Goal: Information Seeking & Learning: Compare options

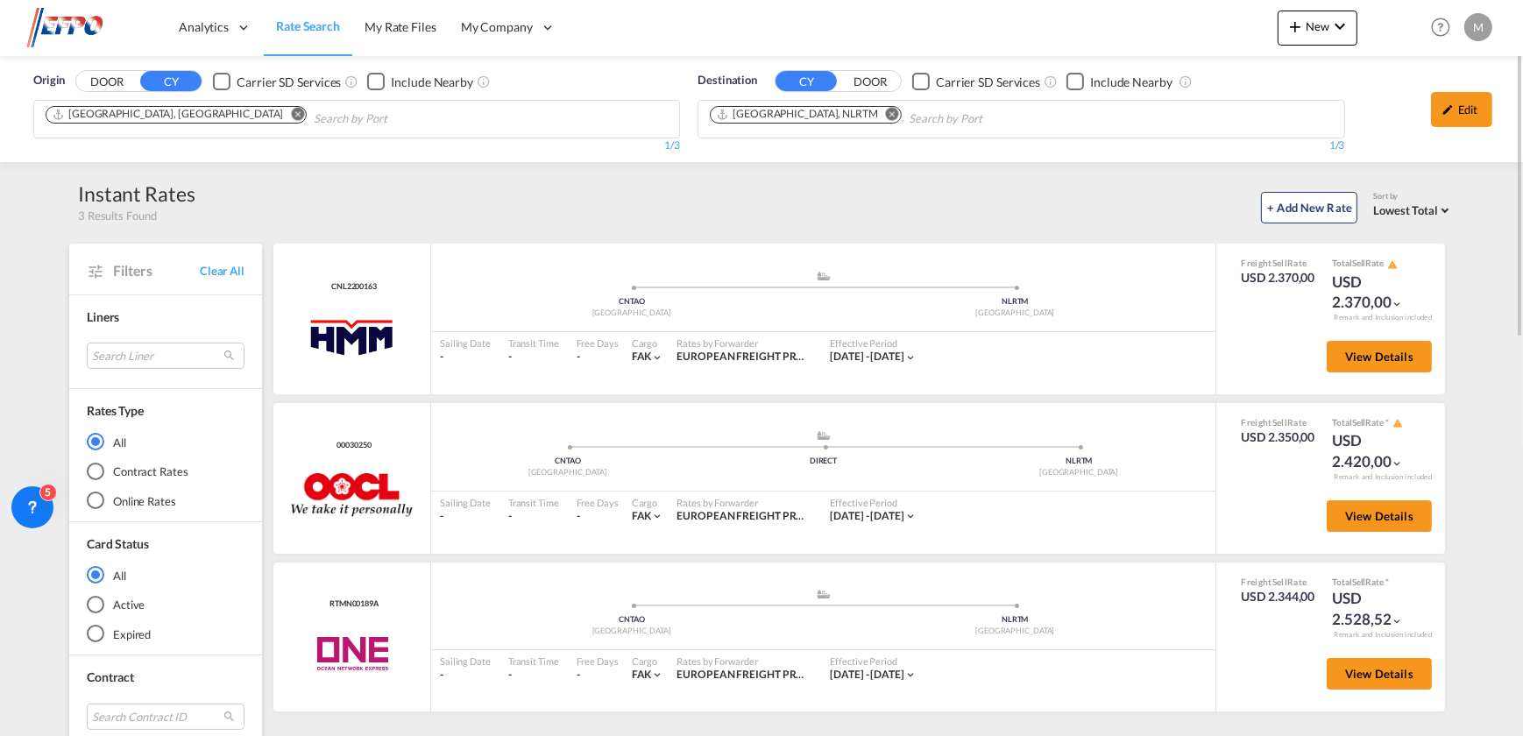
click at [292, 118] on md-icon "Remove" at bounding box center [298, 114] width 13 height 13
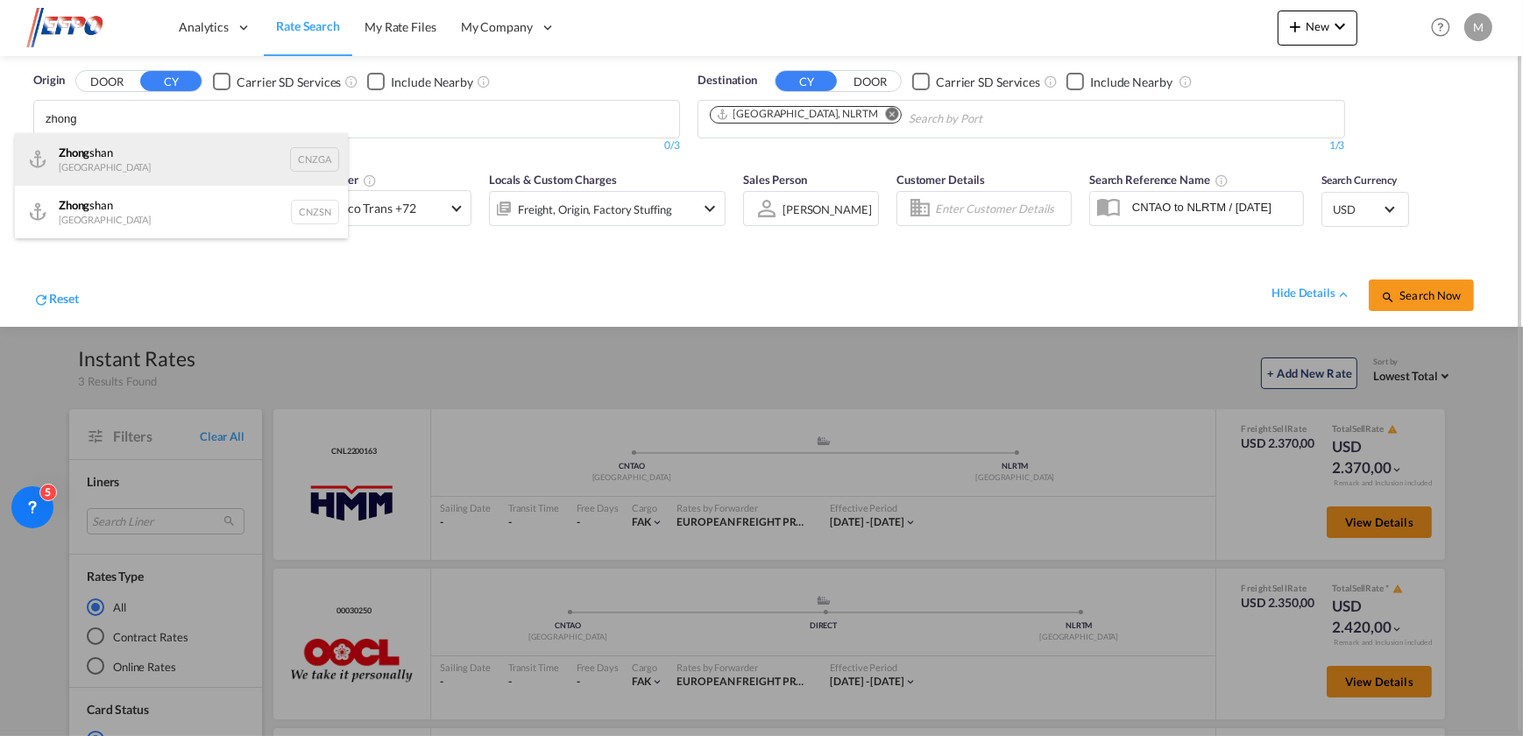
type input "zhong"
click at [156, 144] on div "[PERSON_NAME] [GEOGRAPHIC_DATA] CNZGA" at bounding box center [181, 159] width 333 height 53
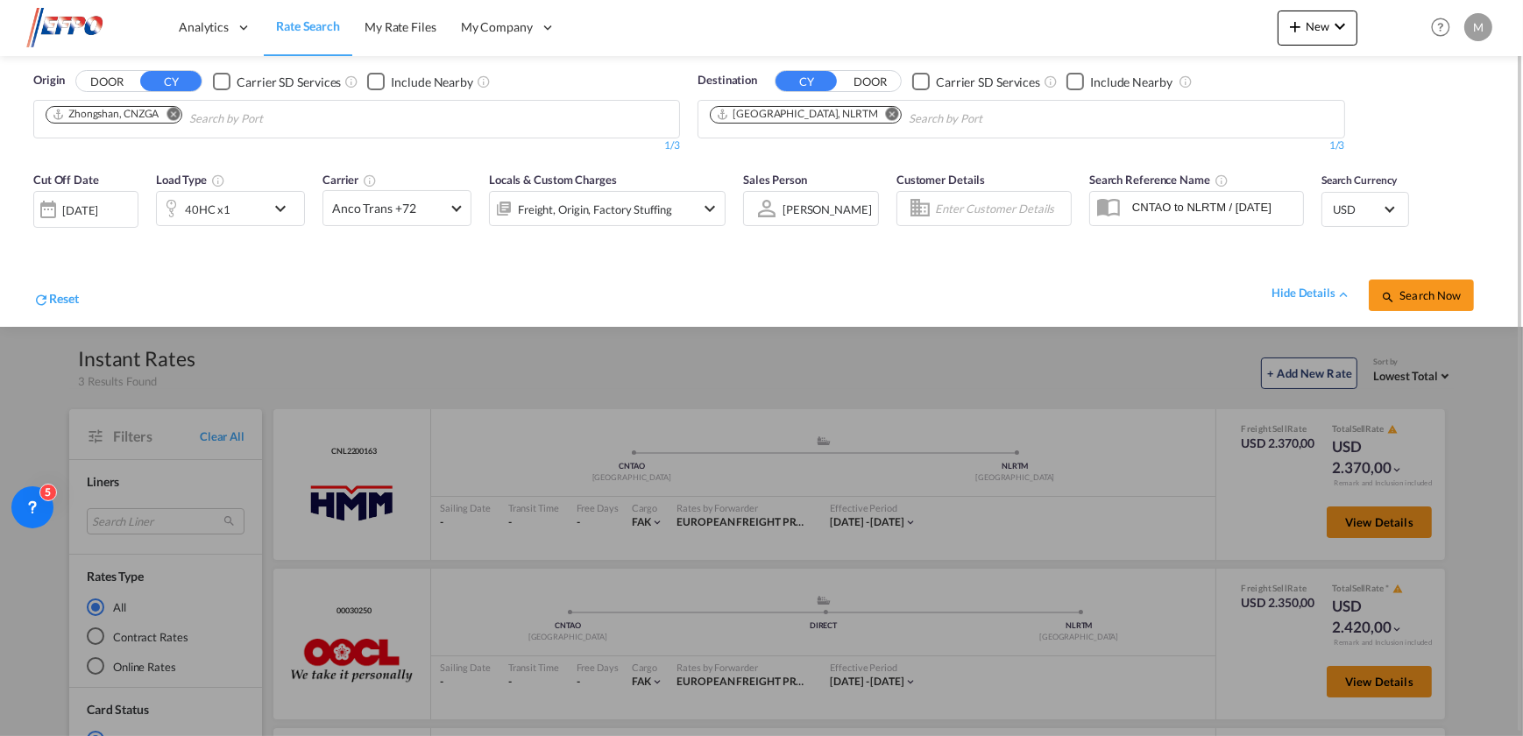
click at [237, 196] on div "40HC x1" at bounding box center [211, 208] width 109 height 35
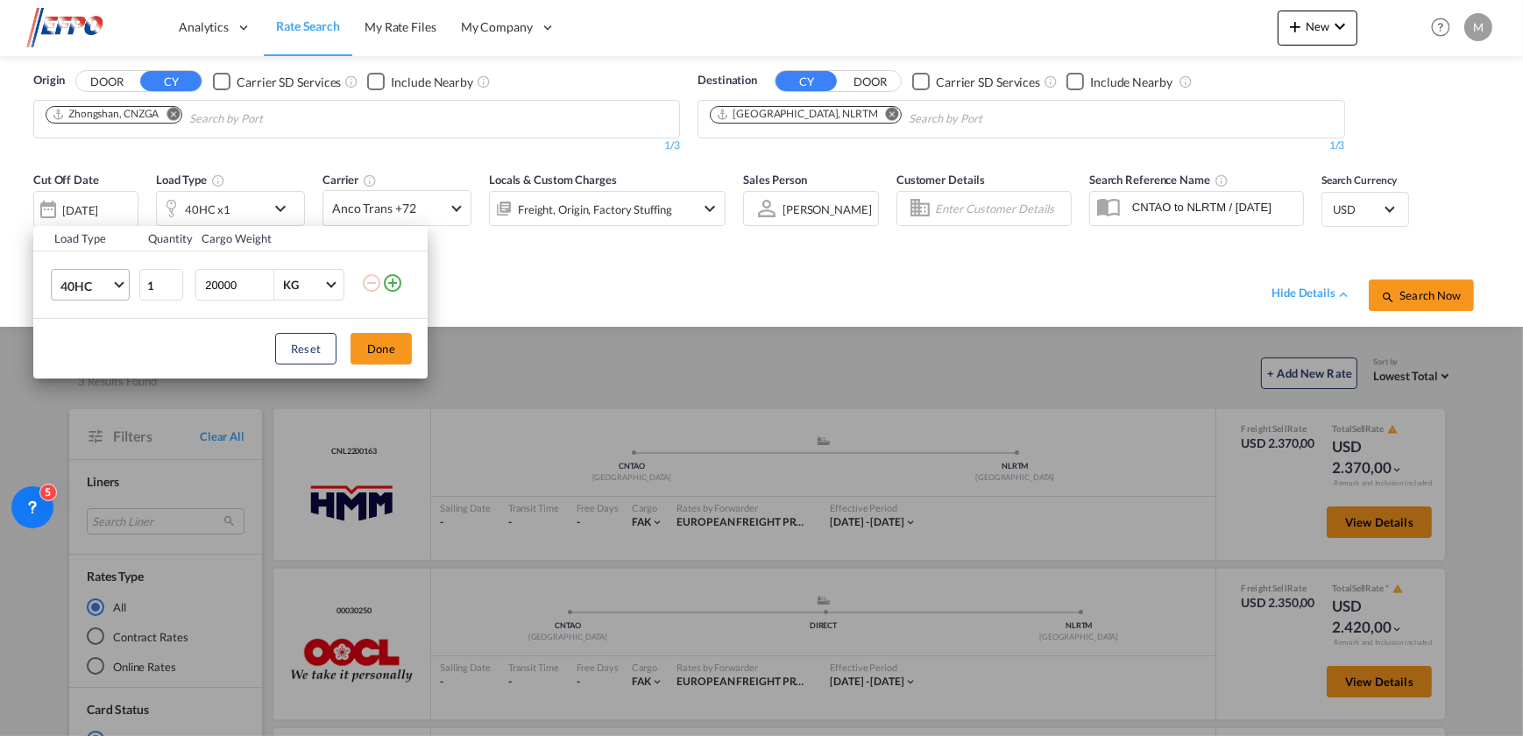
click at [110, 280] on span "40HC" at bounding box center [85, 287] width 51 height 18
click at [92, 206] on md-option "20GP" at bounding box center [105, 202] width 119 height 42
click at [381, 346] on button "Done" at bounding box center [381, 349] width 61 height 32
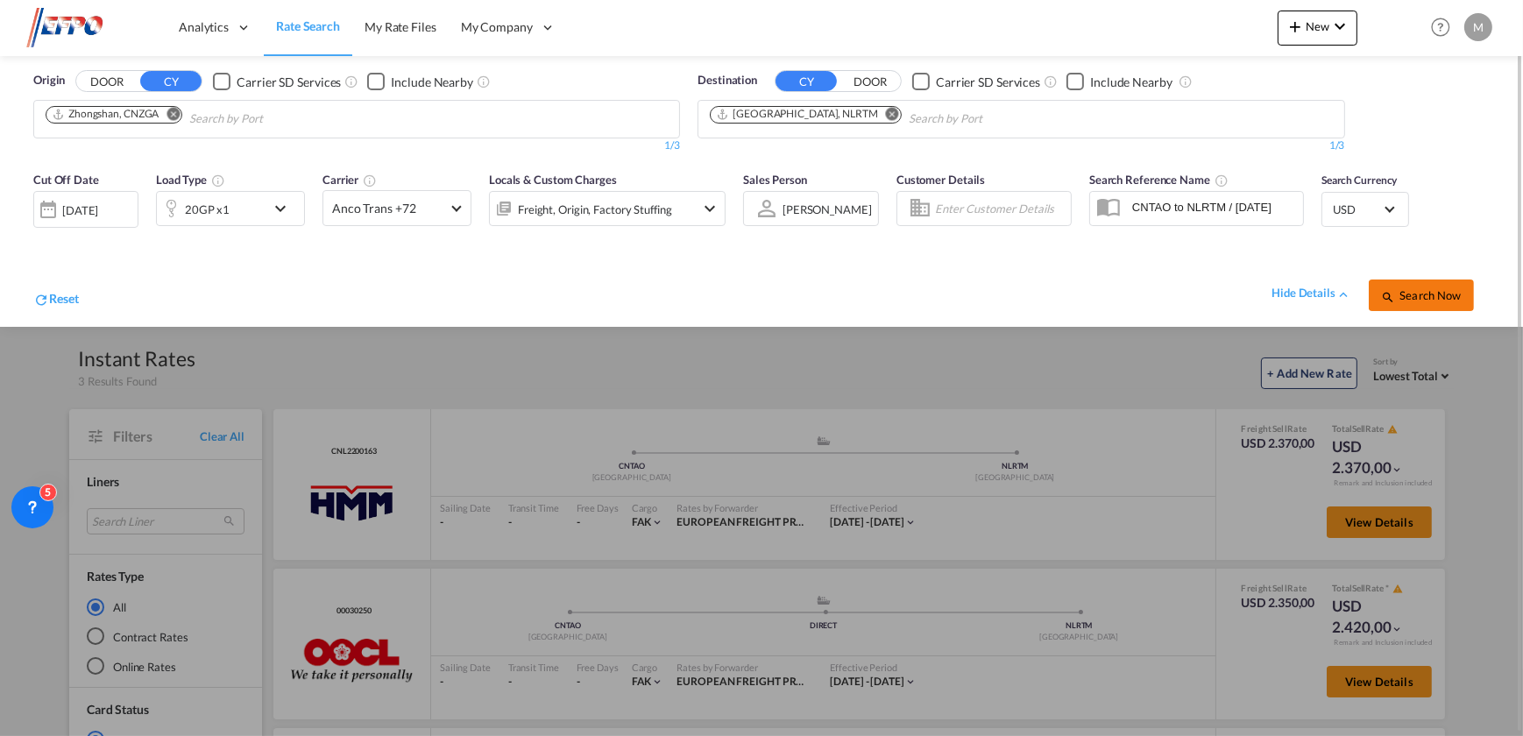
click at [1444, 295] on span "Search Now" at bounding box center [1421, 295] width 80 height 14
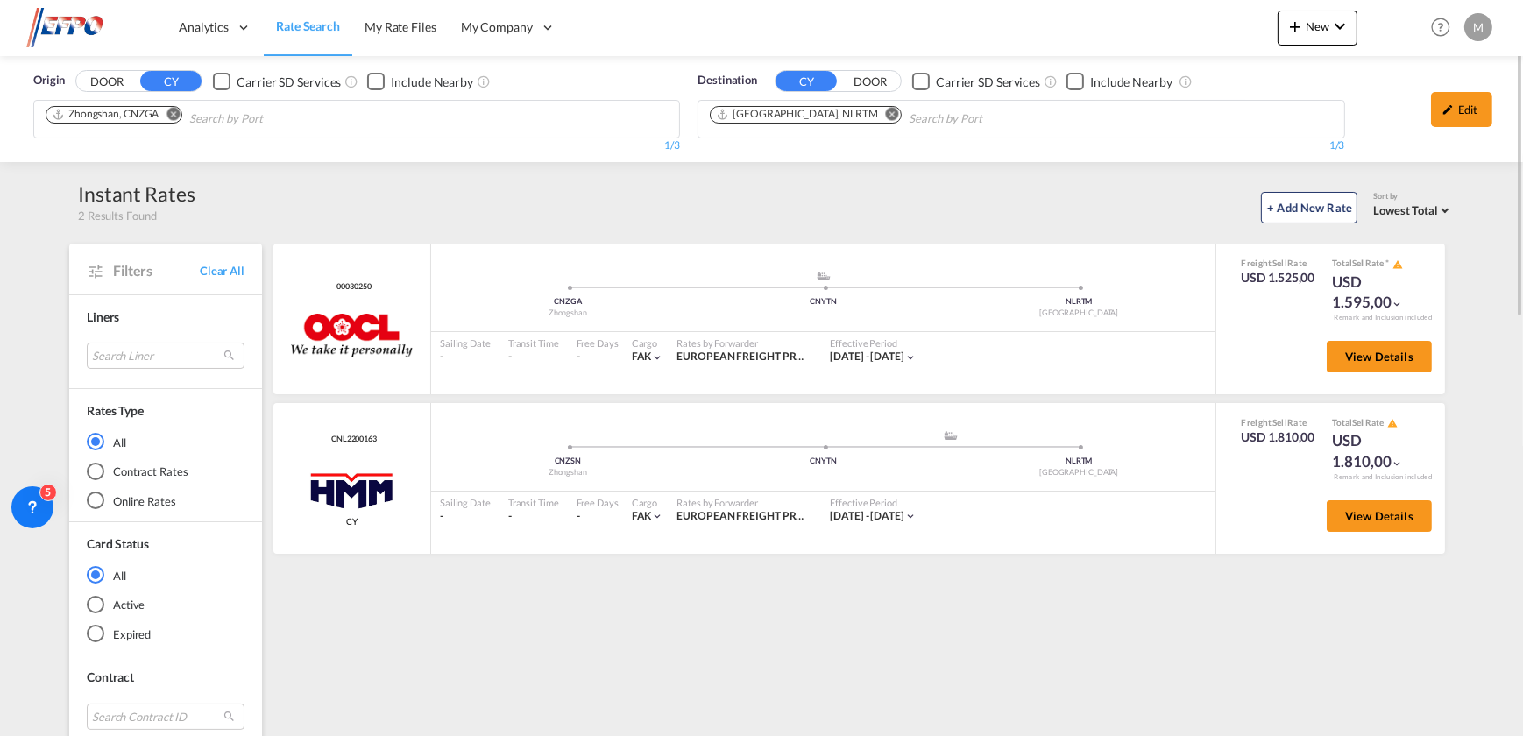
drag, startPoint x: 1478, startPoint y: 125, endPoint x: 1437, endPoint y: 136, distance: 41.7
click at [1474, 125] on div "Edit" at bounding box center [1461, 109] width 61 height 35
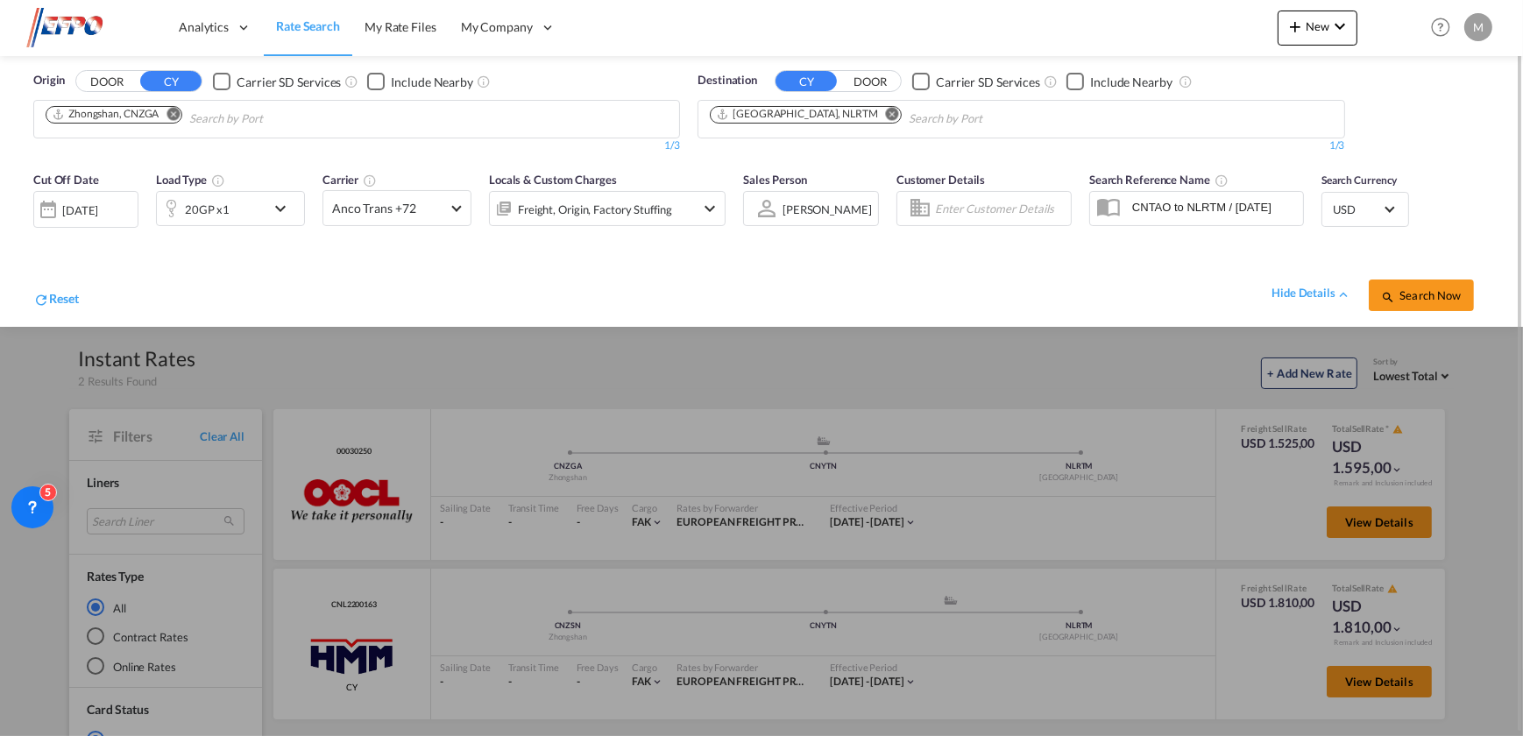
click at [222, 214] on div "20GP x1" at bounding box center [207, 209] width 45 height 25
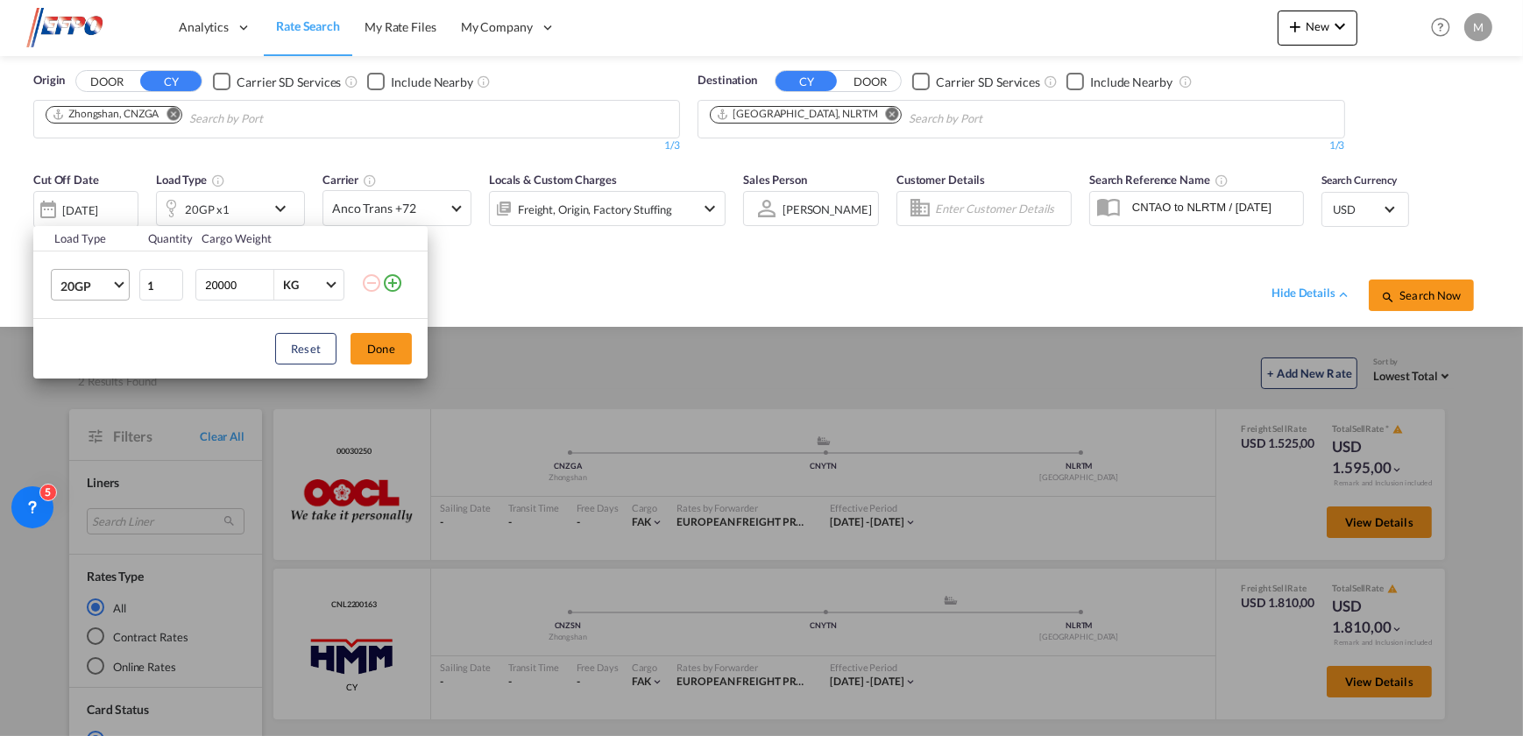
click at [96, 285] on span "20GP" at bounding box center [85, 287] width 51 height 18
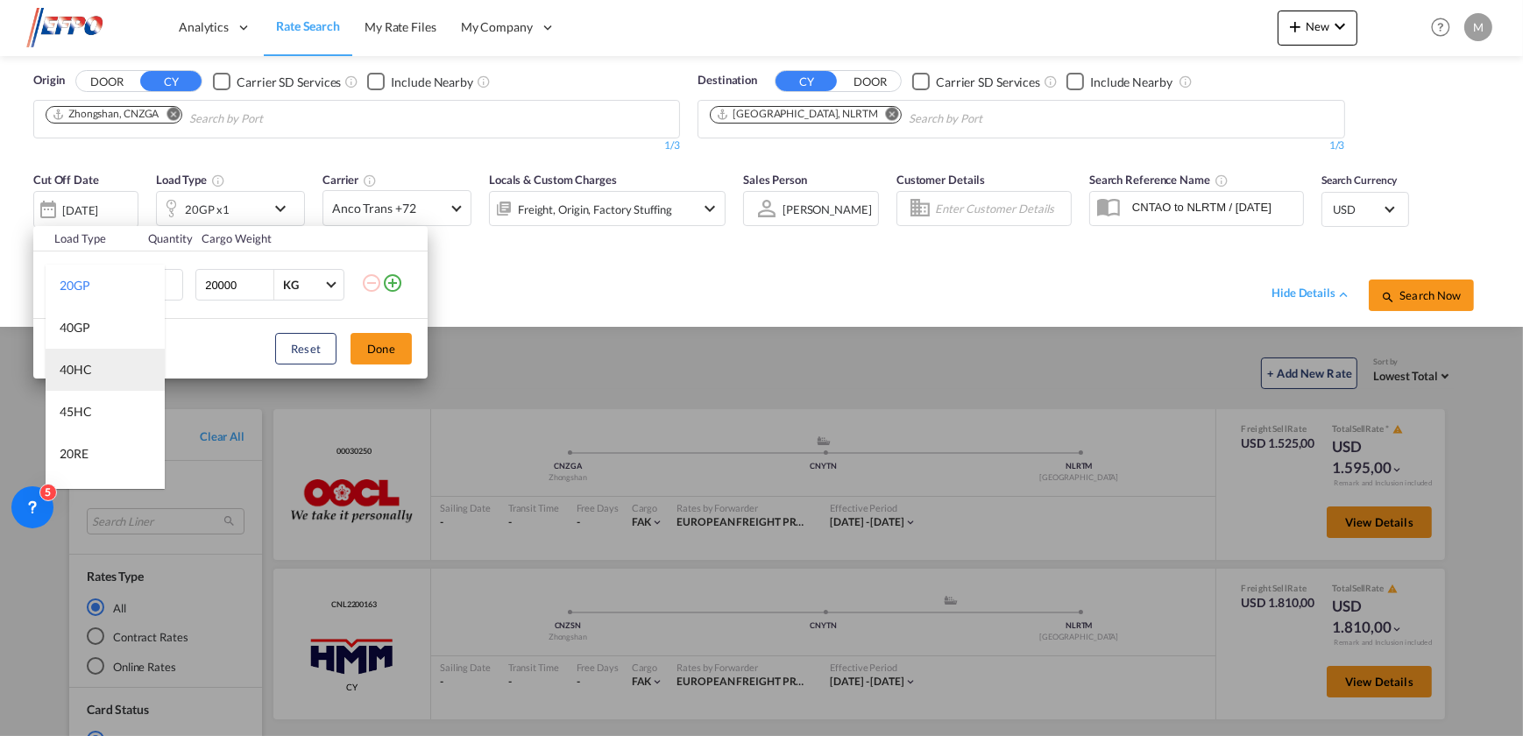
click at [88, 365] on div "40HC" at bounding box center [76, 370] width 32 height 18
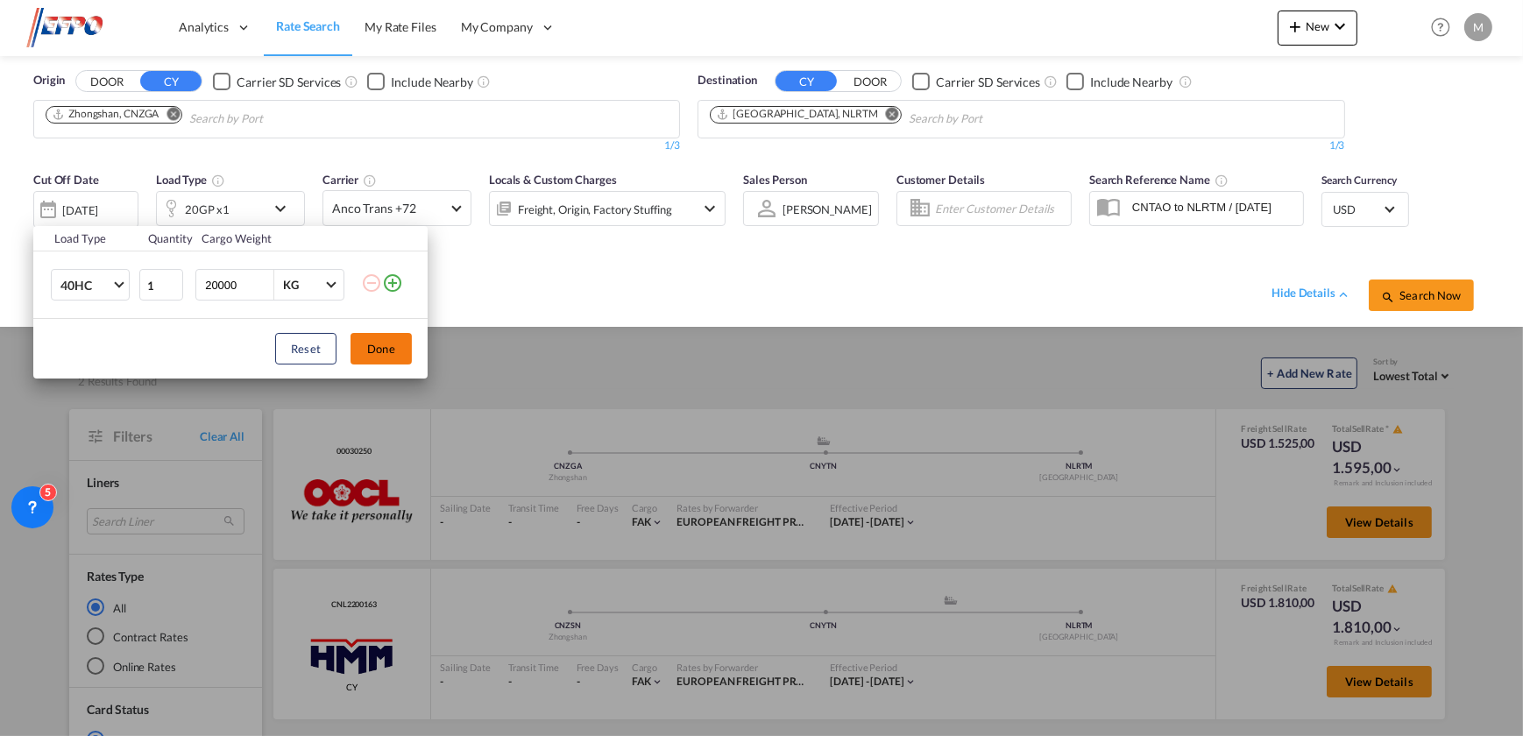
click at [357, 352] on button "Done" at bounding box center [381, 349] width 61 height 32
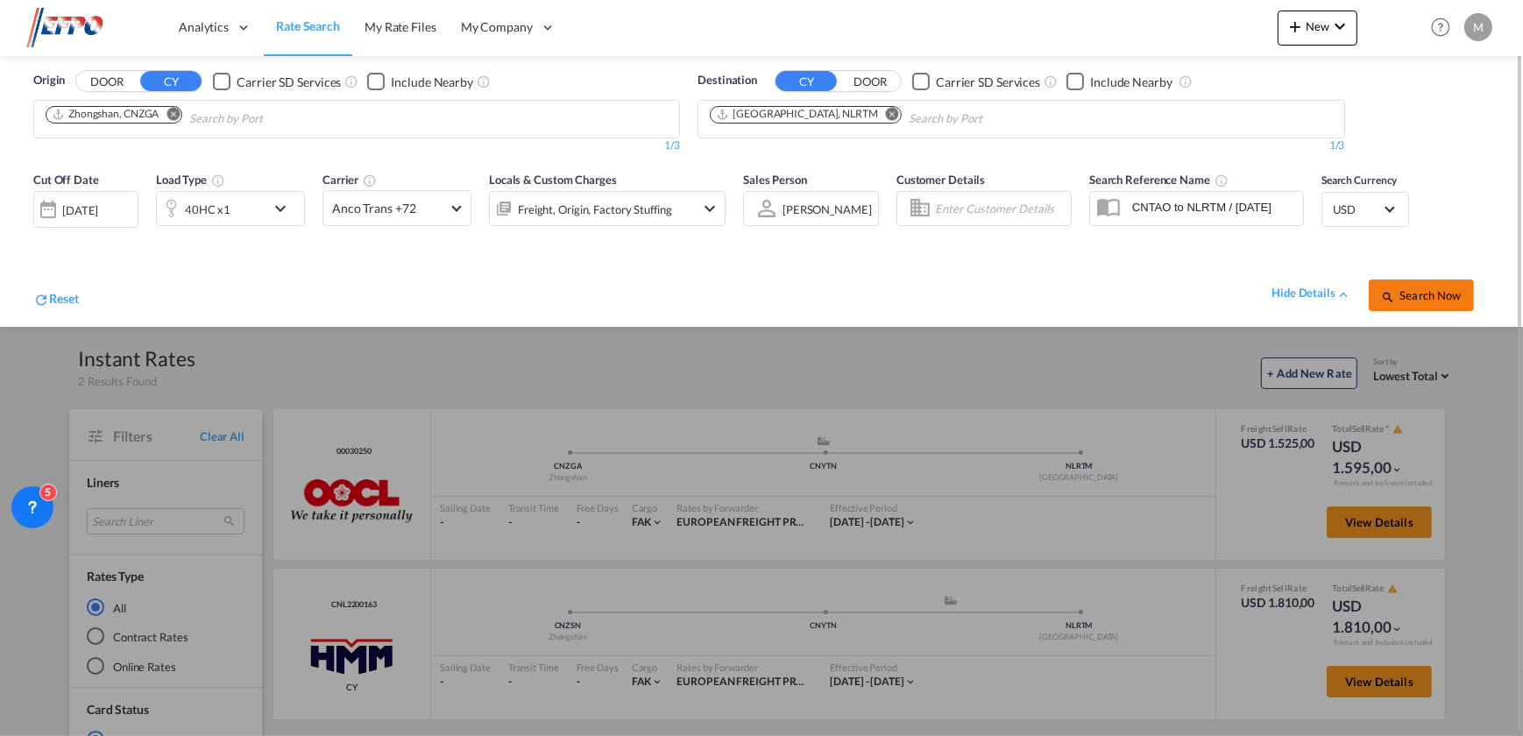
click at [1419, 293] on span "Search Now" at bounding box center [1421, 295] width 80 height 14
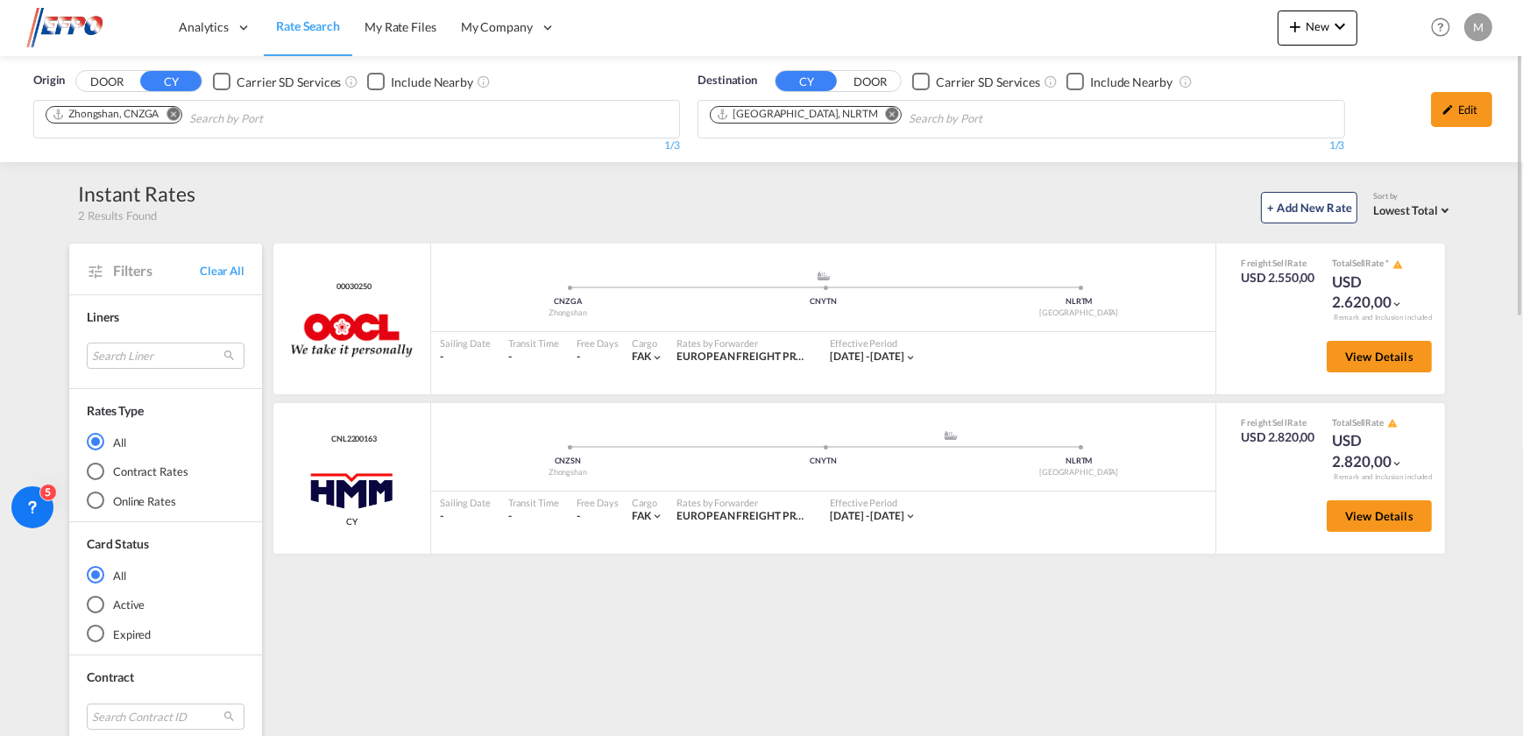
click at [171, 116] on md-icon "Remove" at bounding box center [173, 114] width 13 height 13
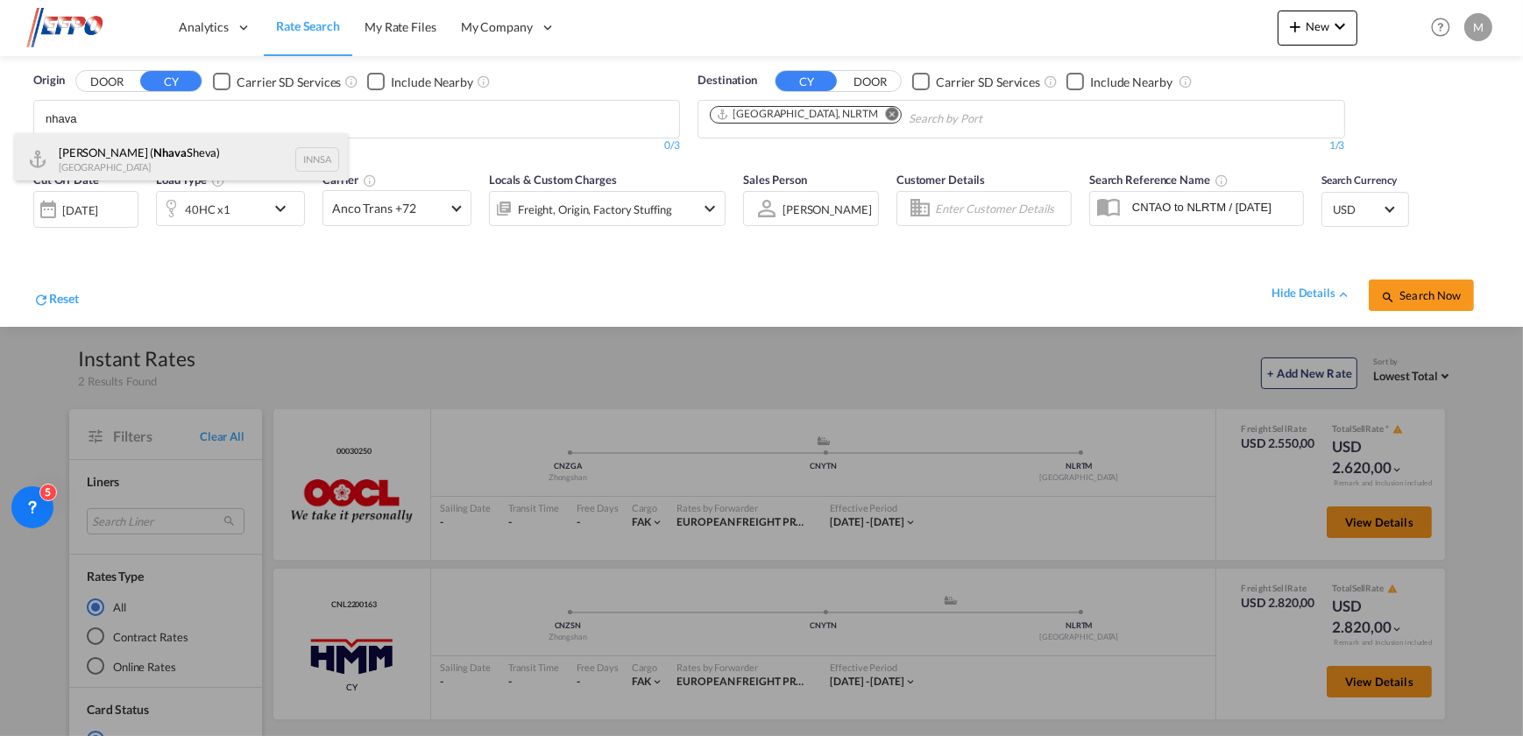
type input "nhava"
click at [114, 157] on div "[PERSON_NAME] ( [PERSON_NAME]) [GEOGRAPHIC_DATA] INNSA" at bounding box center [181, 159] width 333 height 53
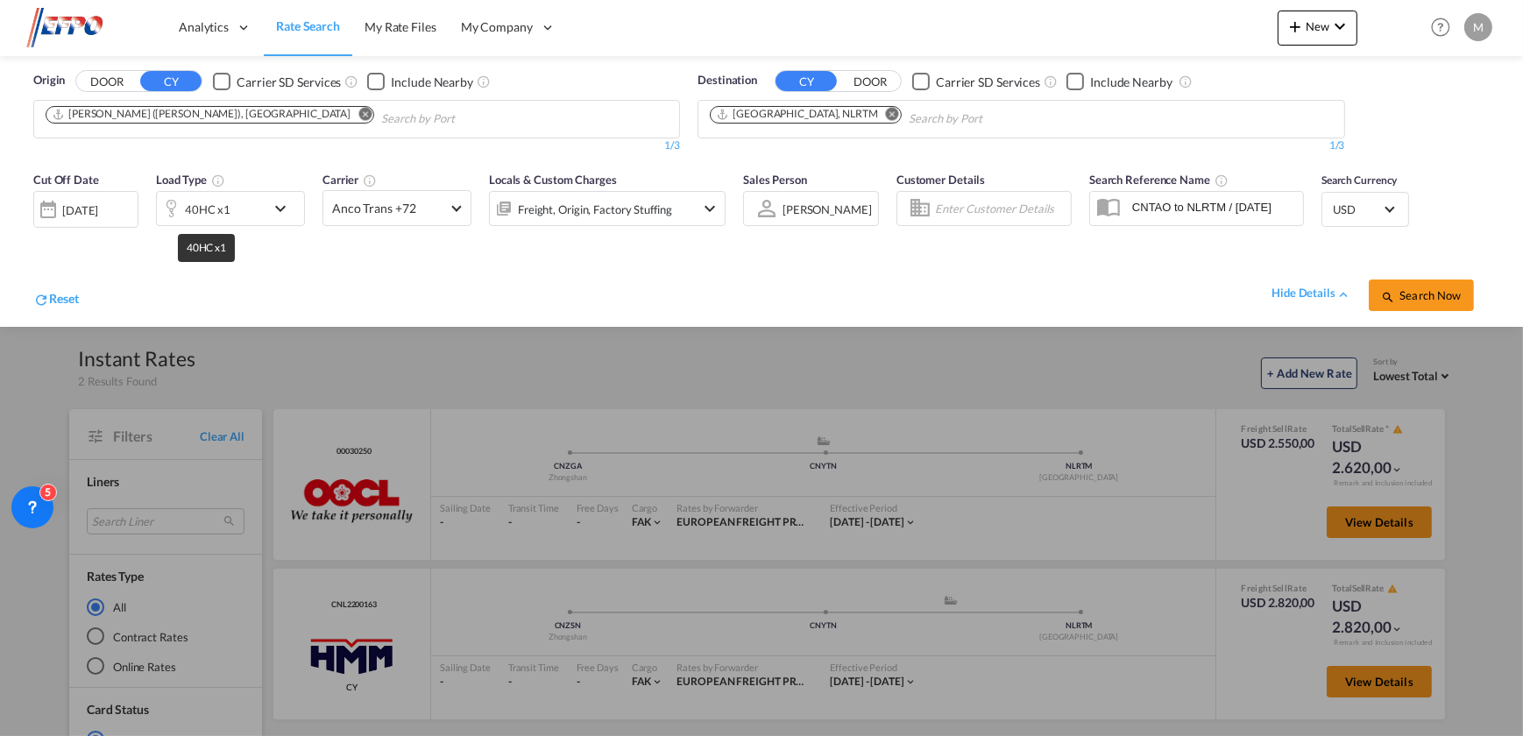
click at [208, 220] on div "40HC x1" at bounding box center [208, 209] width 46 height 25
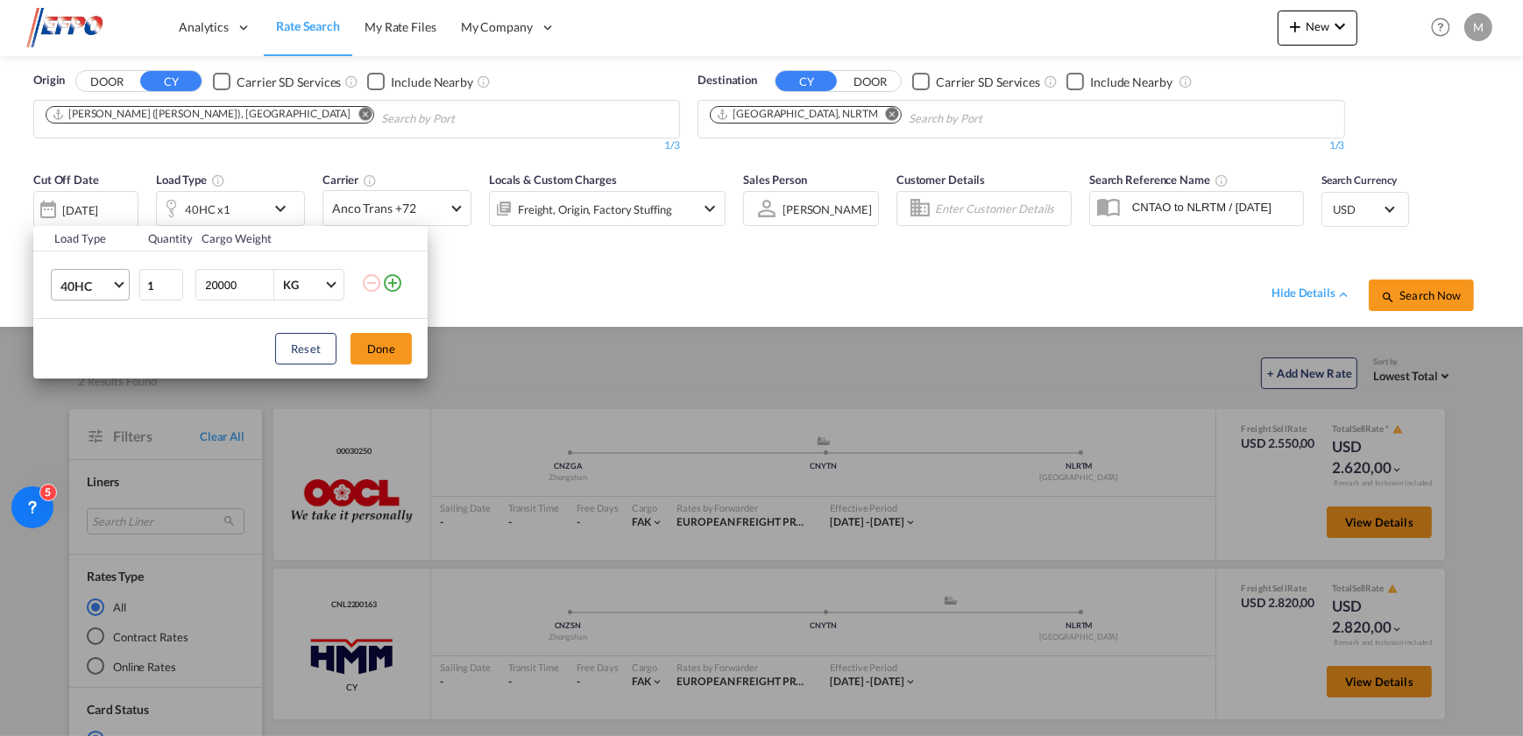
click at [103, 290] on span "40HC" at bounding box center [85, 287] width 51 height 18
click at [95, 211] on md-option "20GP" at bounding box center [105, 202] width 119 height 42
click at [383, 340] on button "Done" at bounding box center [381, 349] width 61 height 32
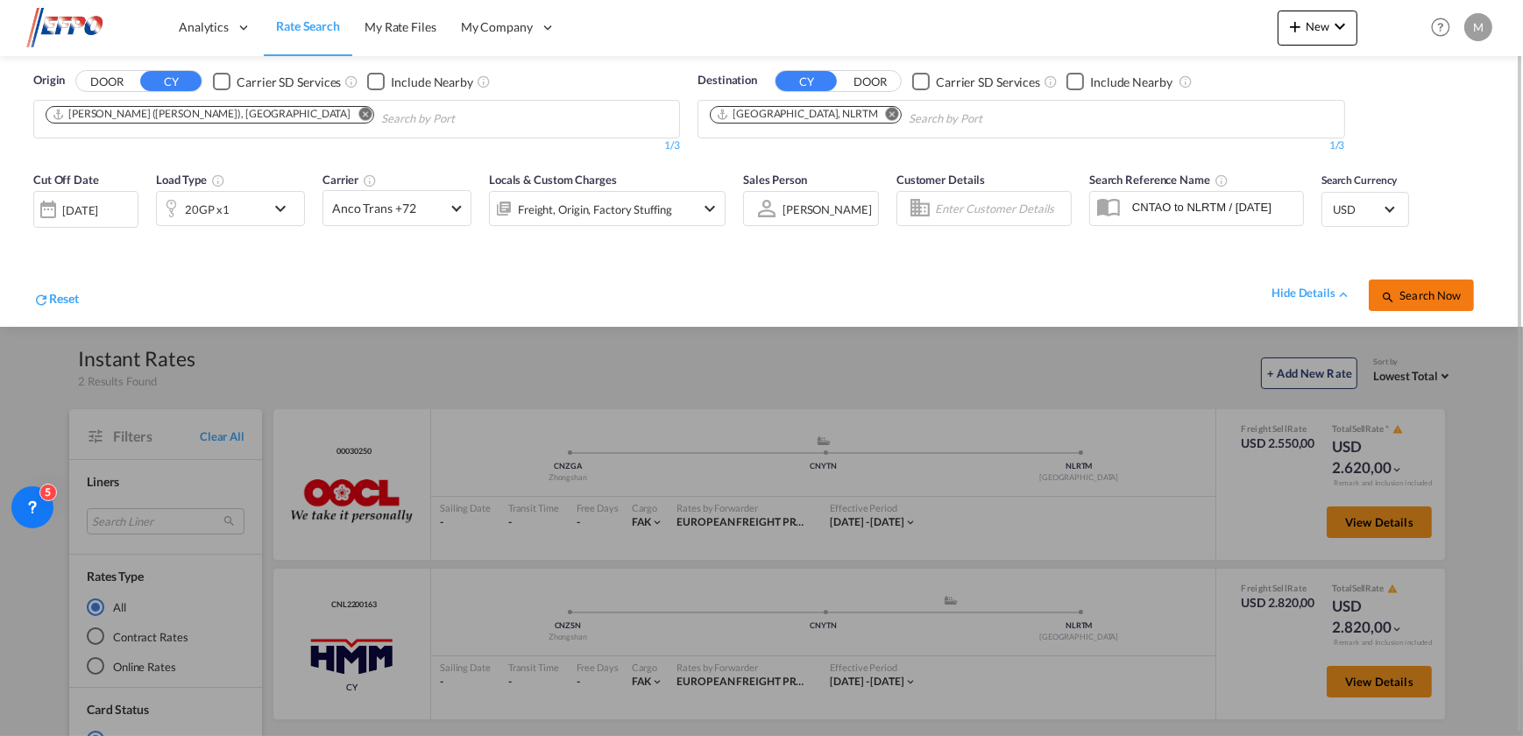
click at [1437, 281] on button "Search Now" at bounding box center [1421, 296] width 105 height 32
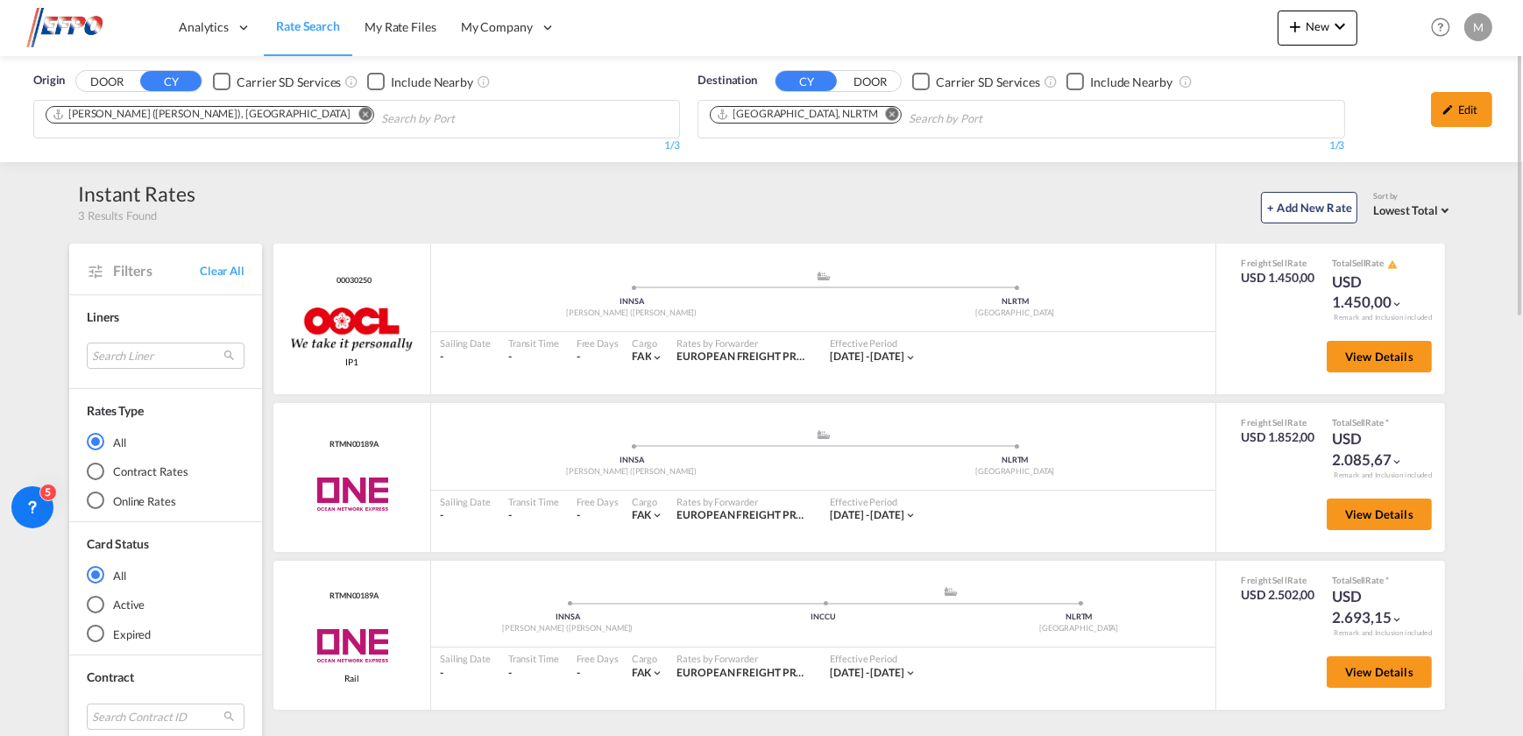
click at [358, 114] on md-icon "Remove" at bounding box center [364, 114] width 13 height 13
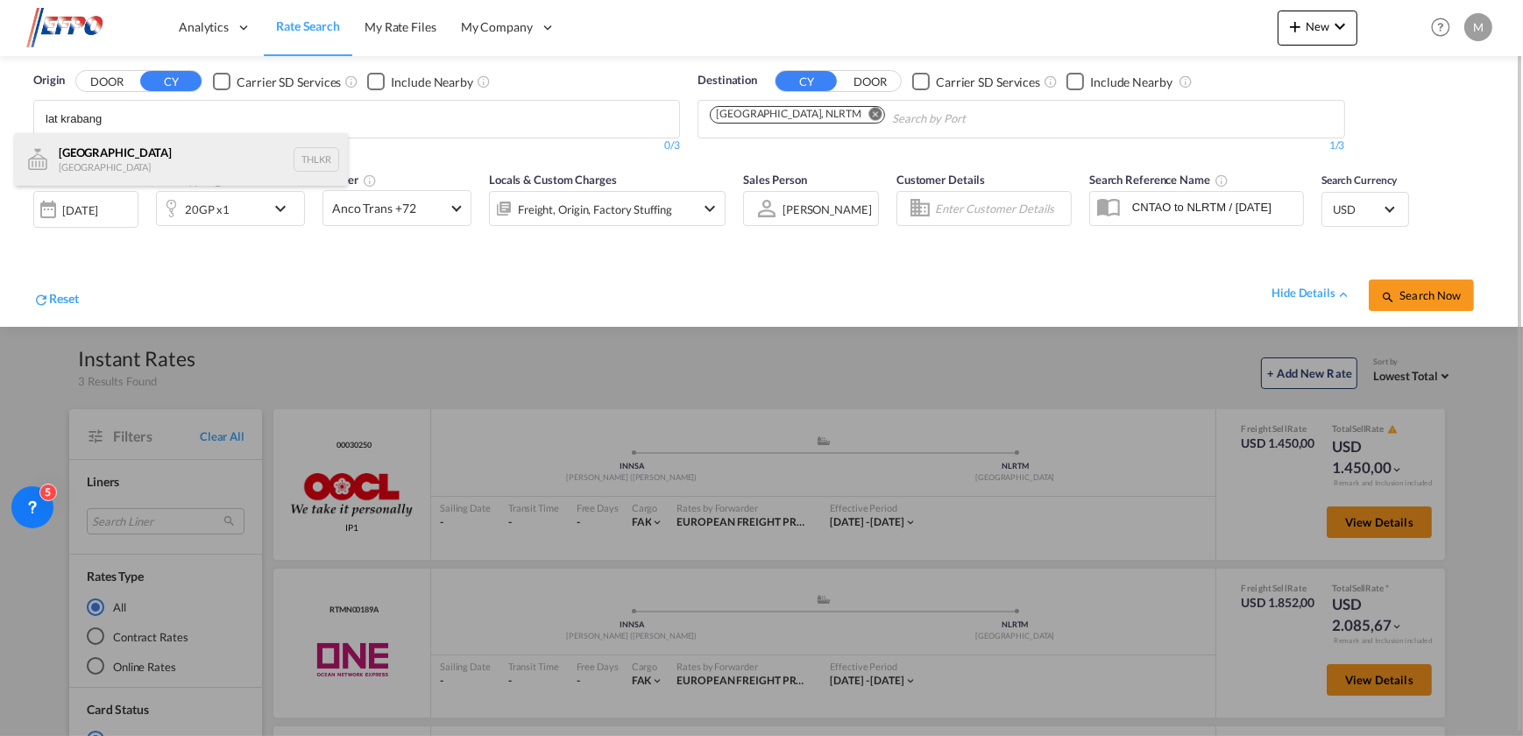
type input "lat krabang"
click at [138, 175] on div "[GEOGRAPHIC_DATA] [GEOGRAPHIC_DATA] THLKR" at bounding box center [181, 159] width 333 height 53
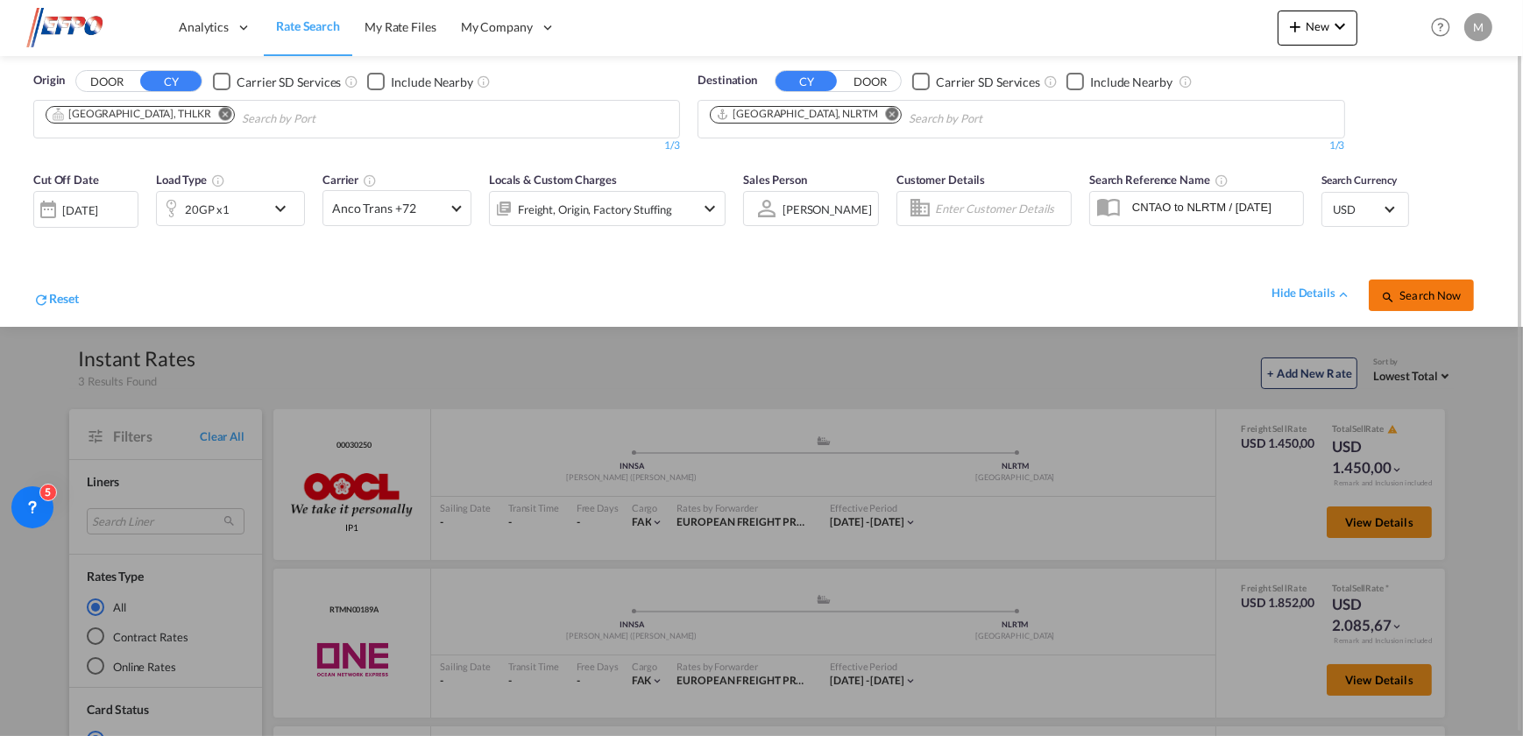
click at [1407, 290] on span "Search Now" at bounding box center [1421, 295] width 80 height 14
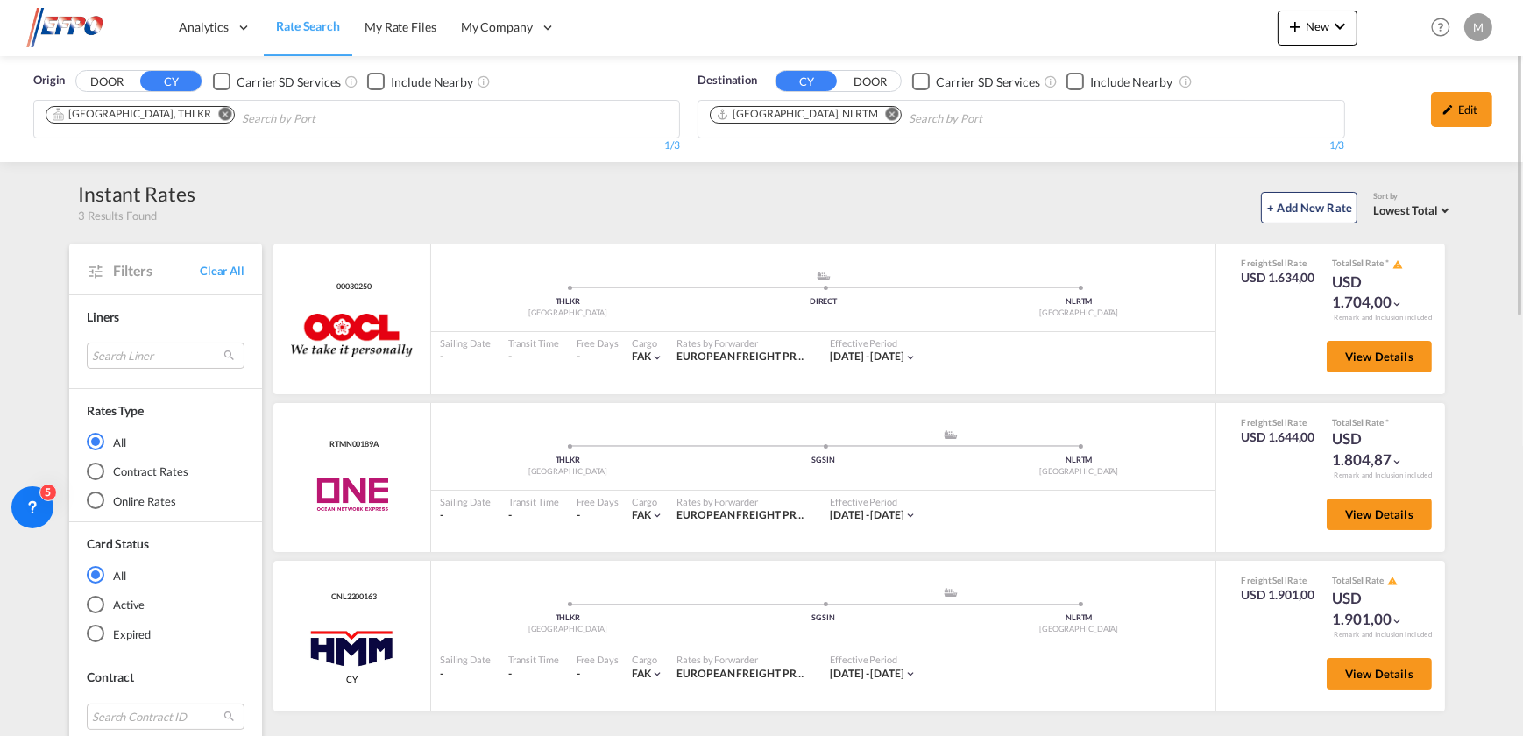
drag, startPoint x: 1451, startPoint y: 113, endPoint x: 1284, endPoint y: 174, distance: 178.0
click at [1451, 113] on md-icon "icon-pencil" at bounding box center [1448, 109] width 12 height 12
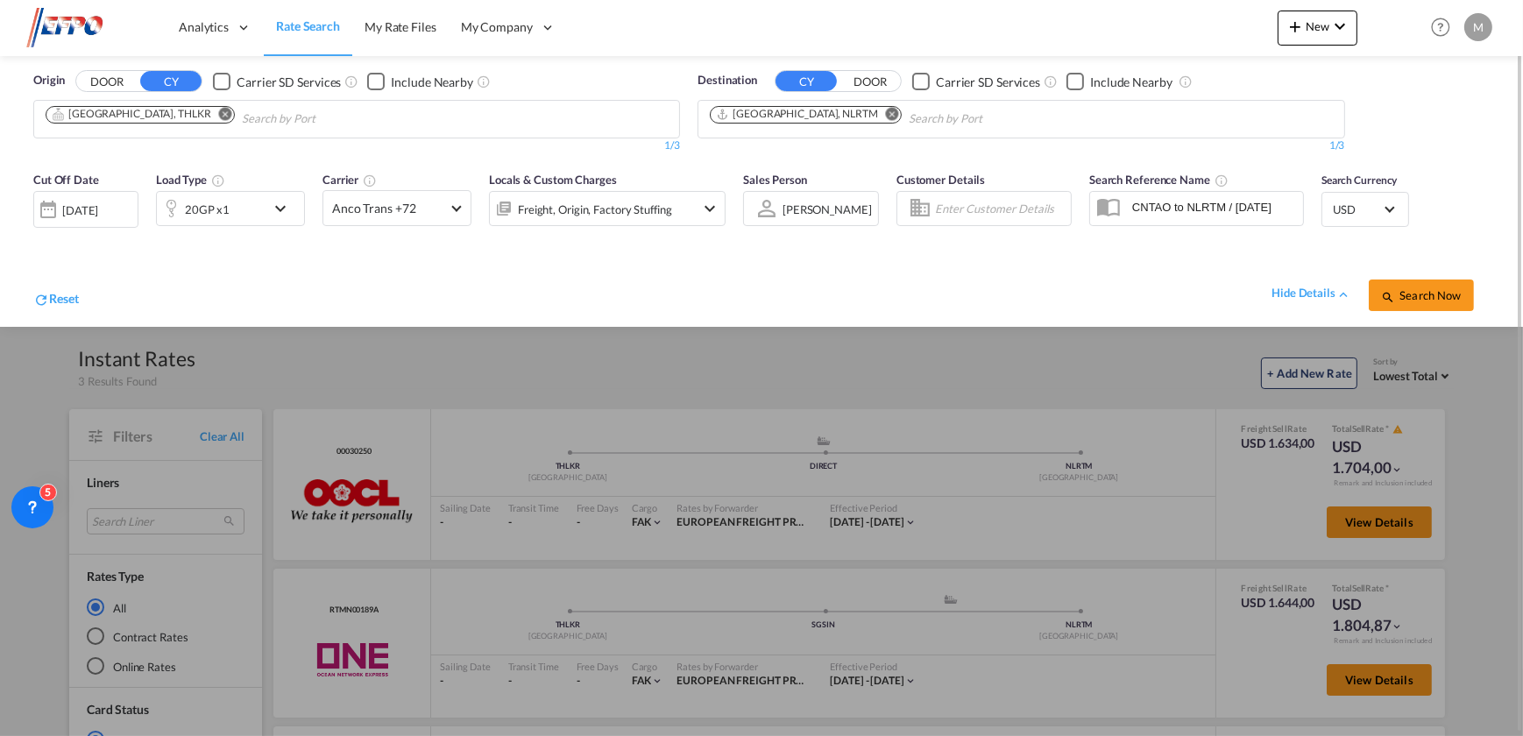
click at [253, 209] on div "20GP x1" at bounding box center [211, 208] width 109 height 35
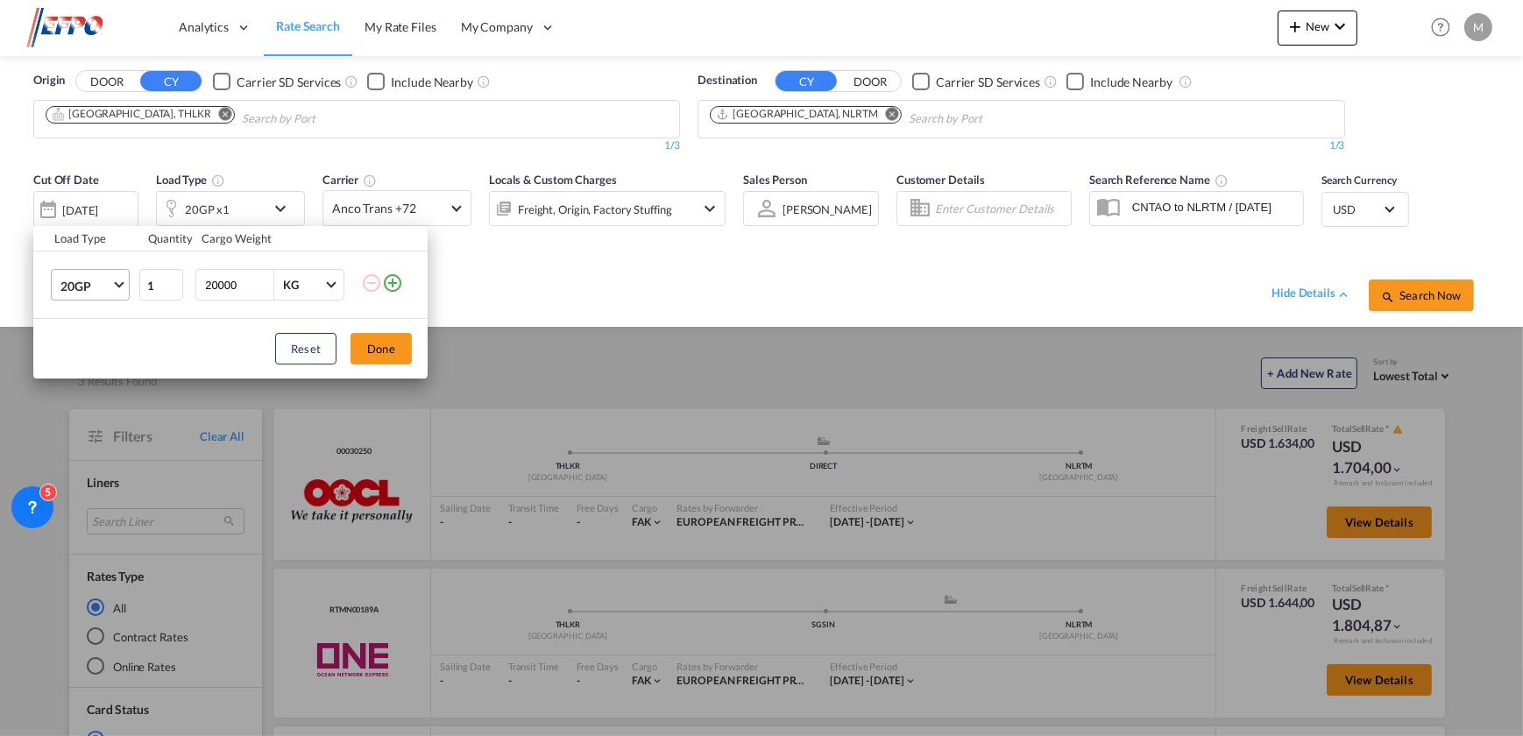
click at [101, 289] on span "20GP" at bounding box center [85, 287] width 51 height 18
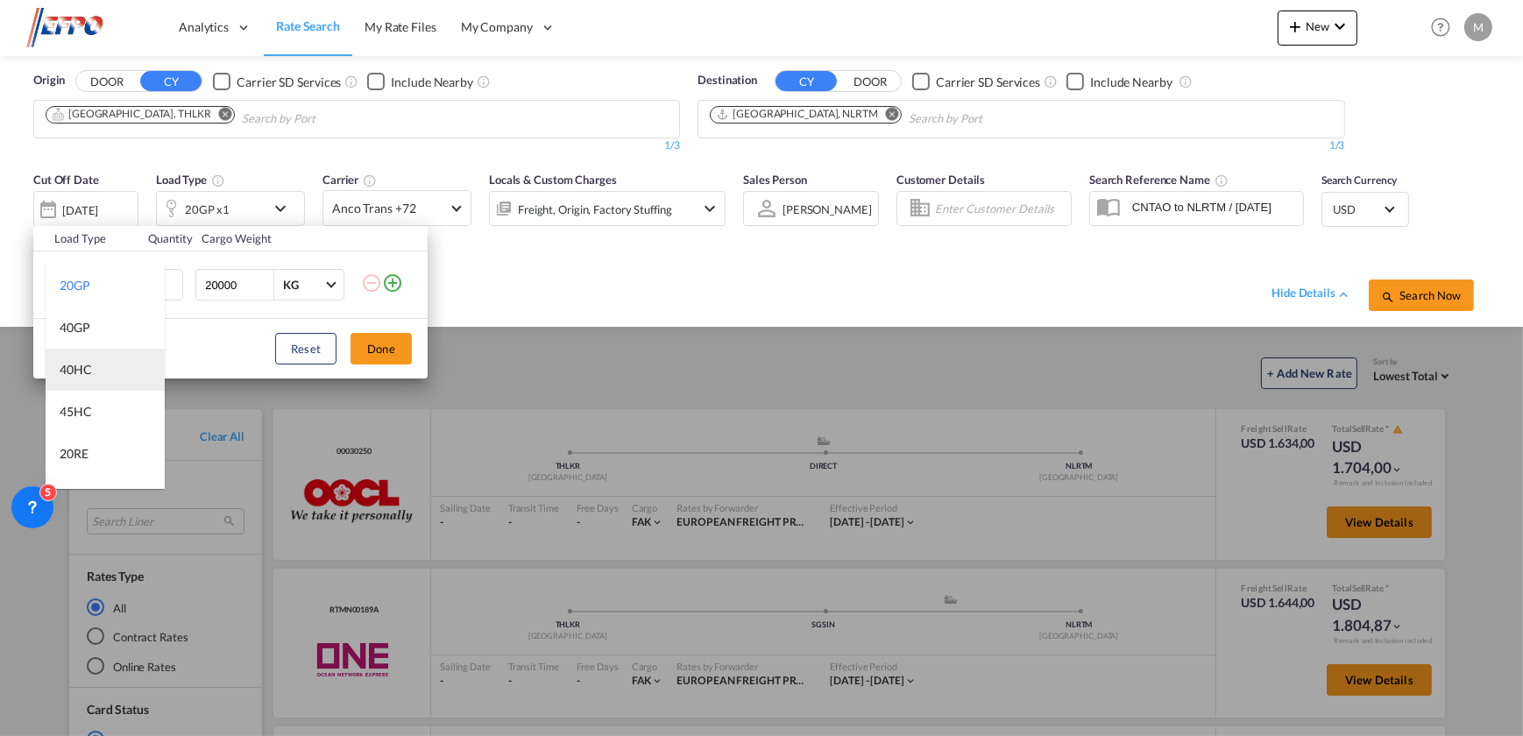
click at [93, 372] on md-option "40HC" at bounding box center [105, 370] width 119 height 42
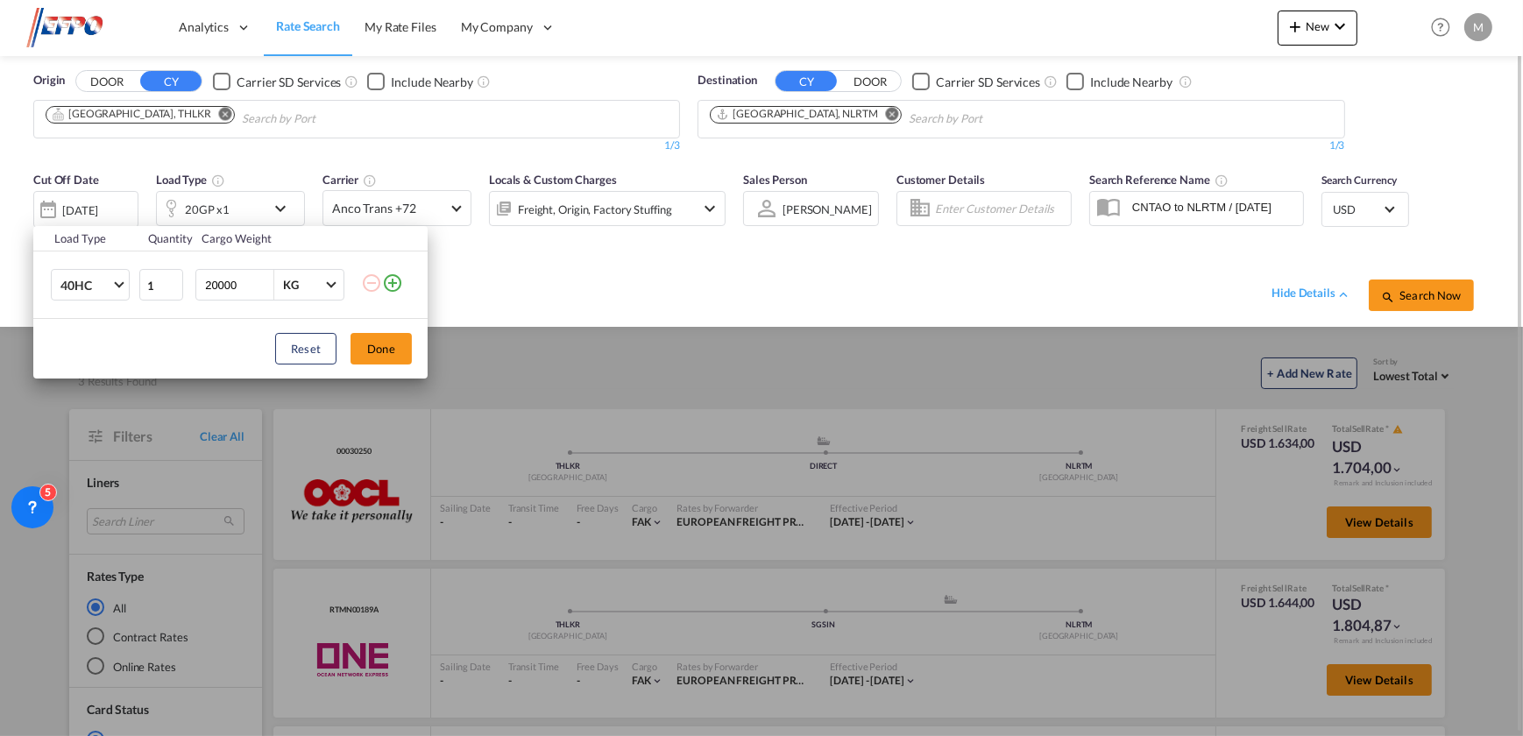
click at [368, 347] on button "Done" at bounding box center [381, 349] width 61 height 32
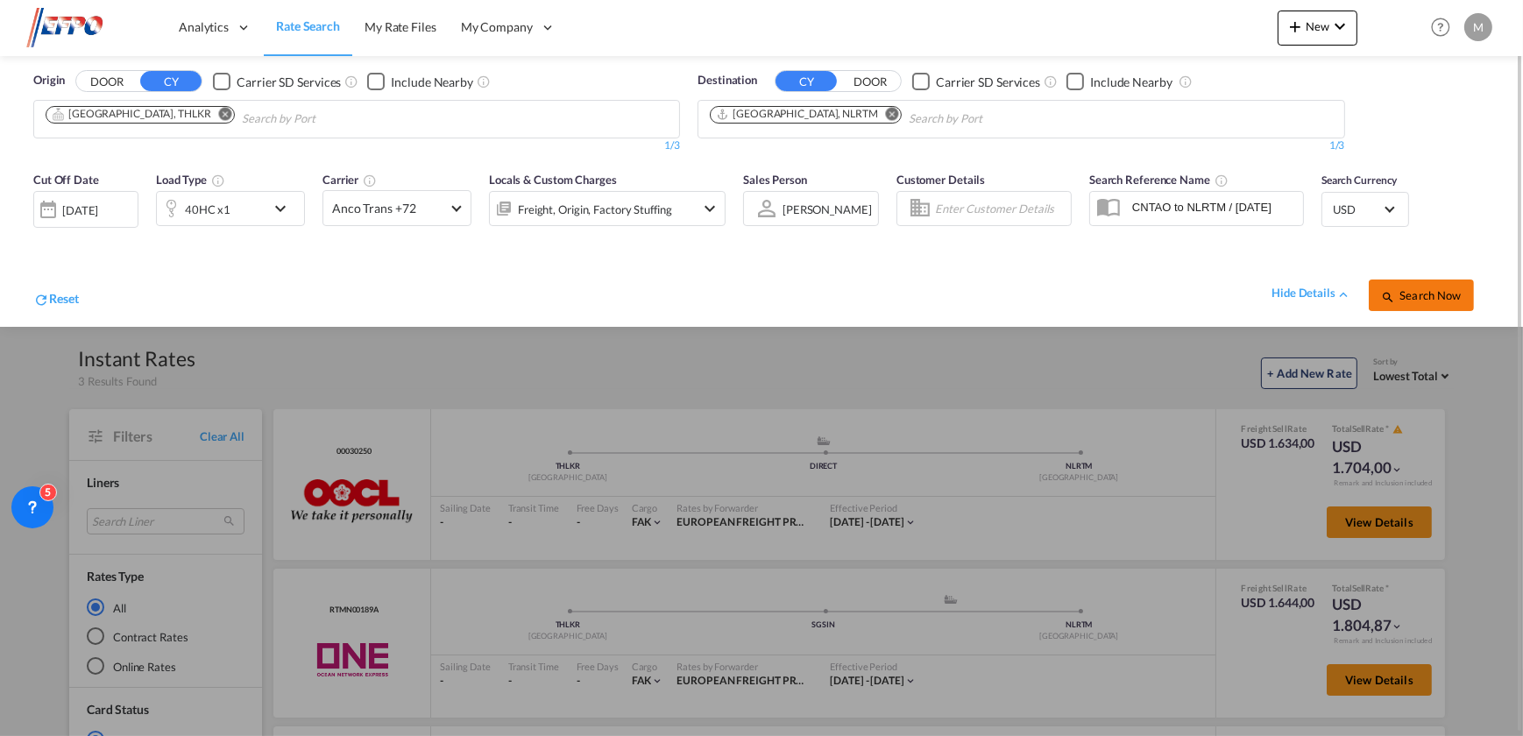
click at [1426, 304] on button "Search Now" at bounding box center [1421, 296] width 105 height 32
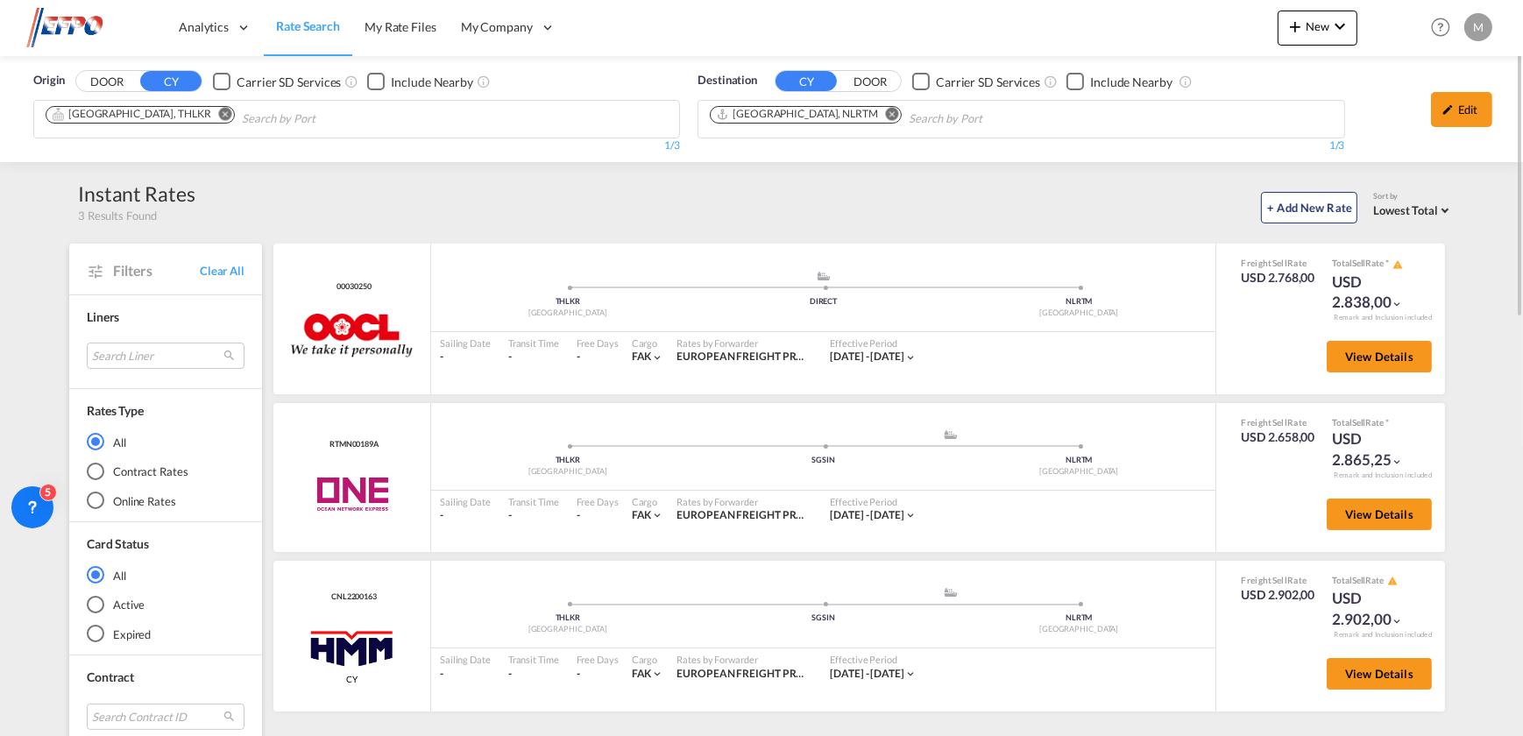
click at [219, 114] on md-icon "Remove" at bounding box center [225, 114] width 13 height 13
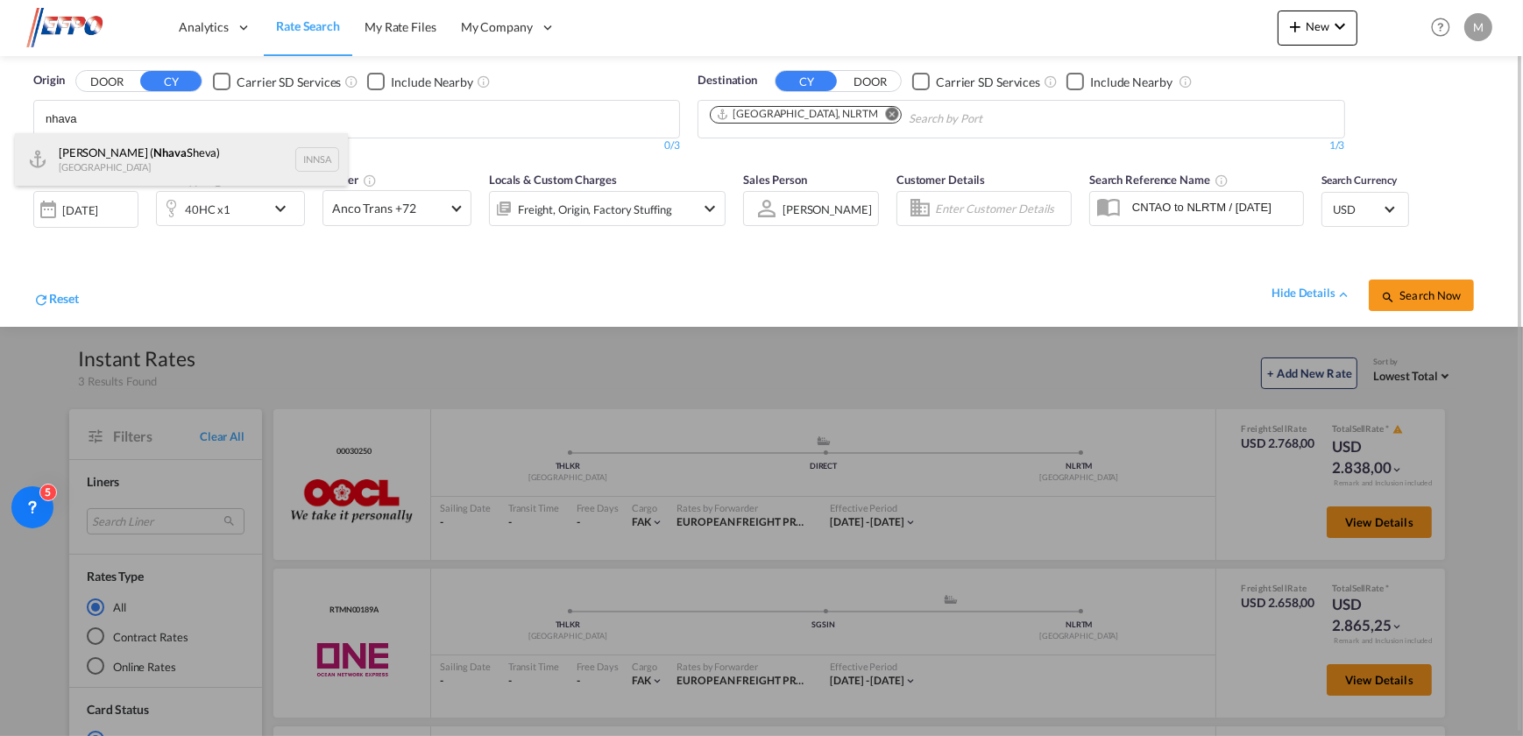
type input "nhava"
click at [162, 149] on div "[PERSON_NAME] ( [PERSON_NAME]) [GEOGRAPHIC_DATA] INNSA" at bounding box center [181, 159] width 333 height 53
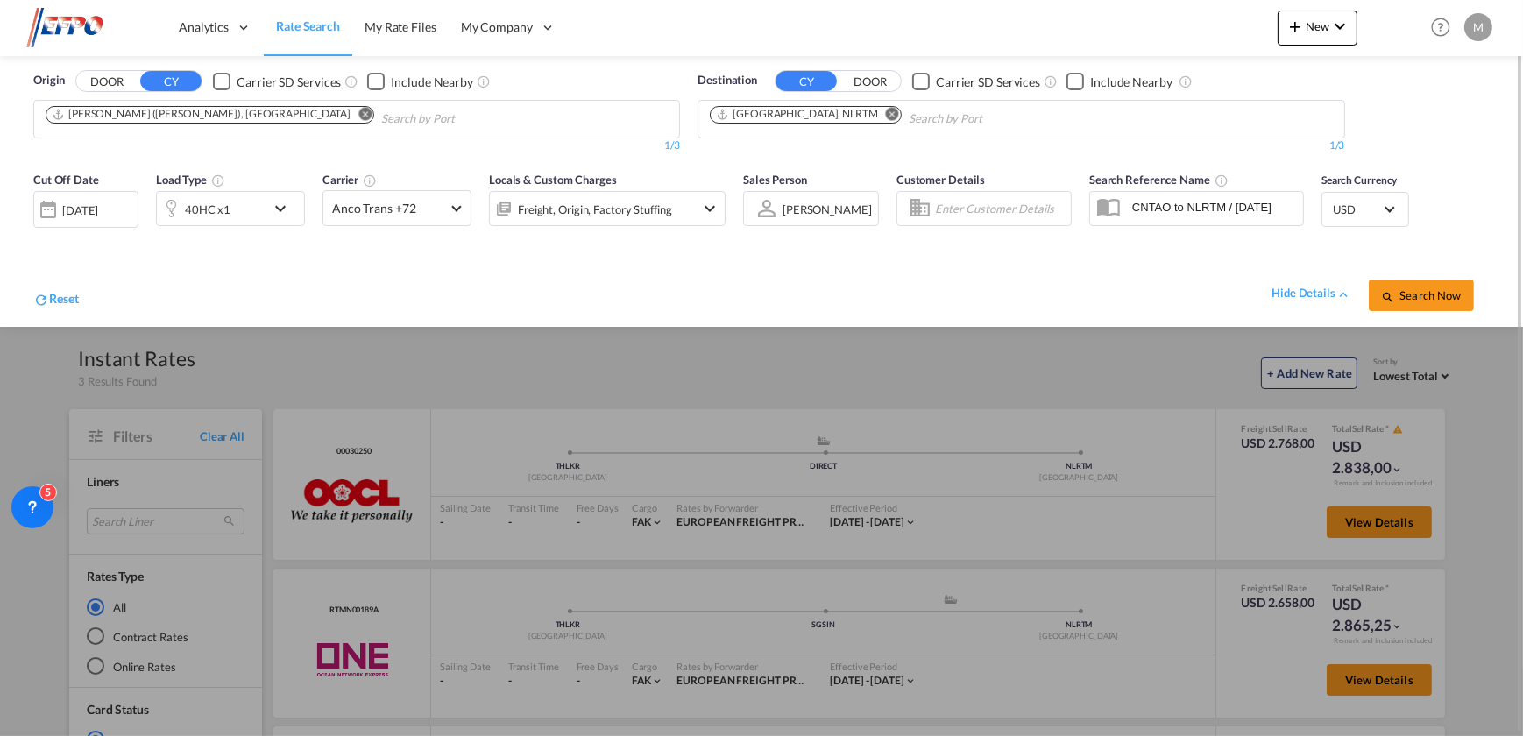
click at [190, 218] on div "40HC x1" at bounding box center [208, 209] width 46 height 25
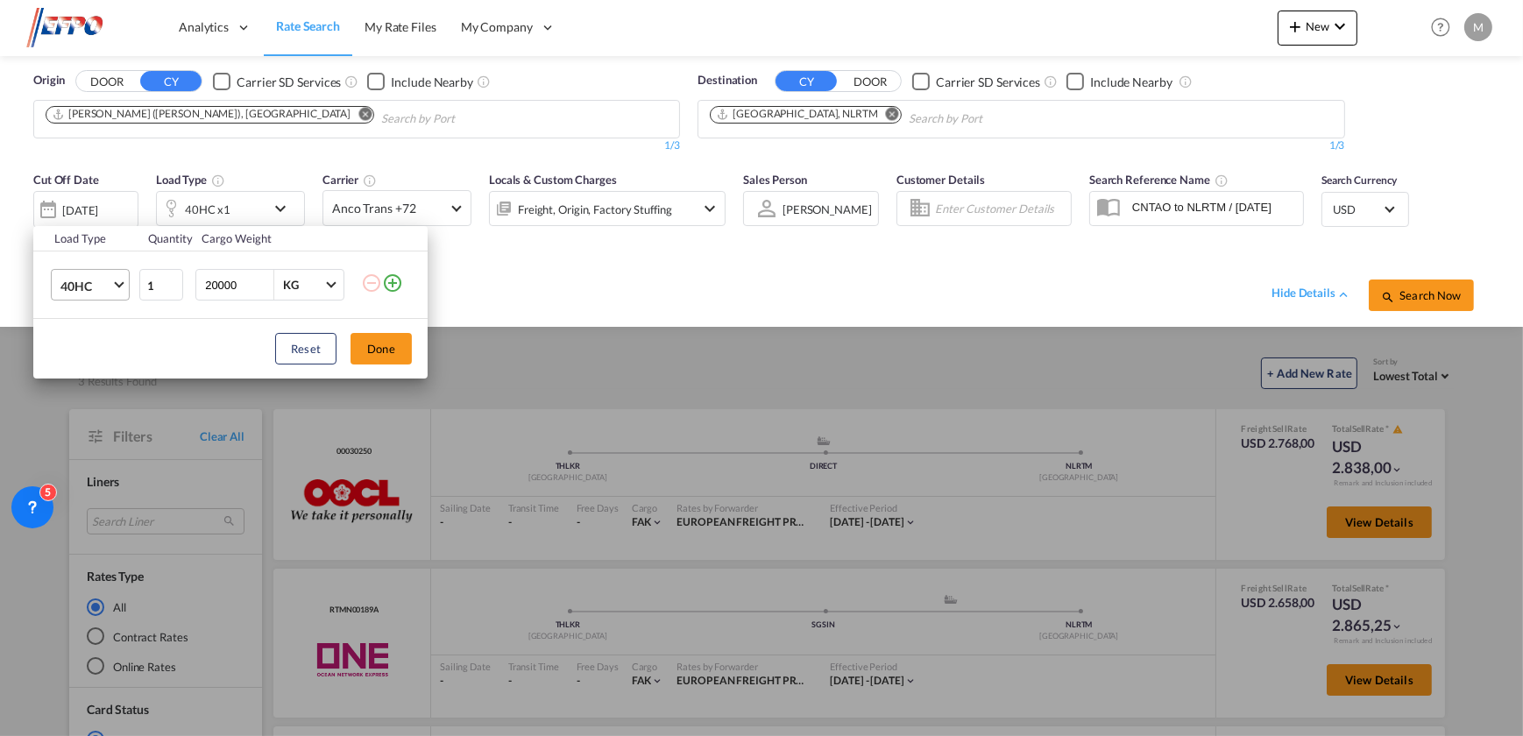
click at [102, 287] on span "40HC" at bounding box center [85, 287] width 51 height 18
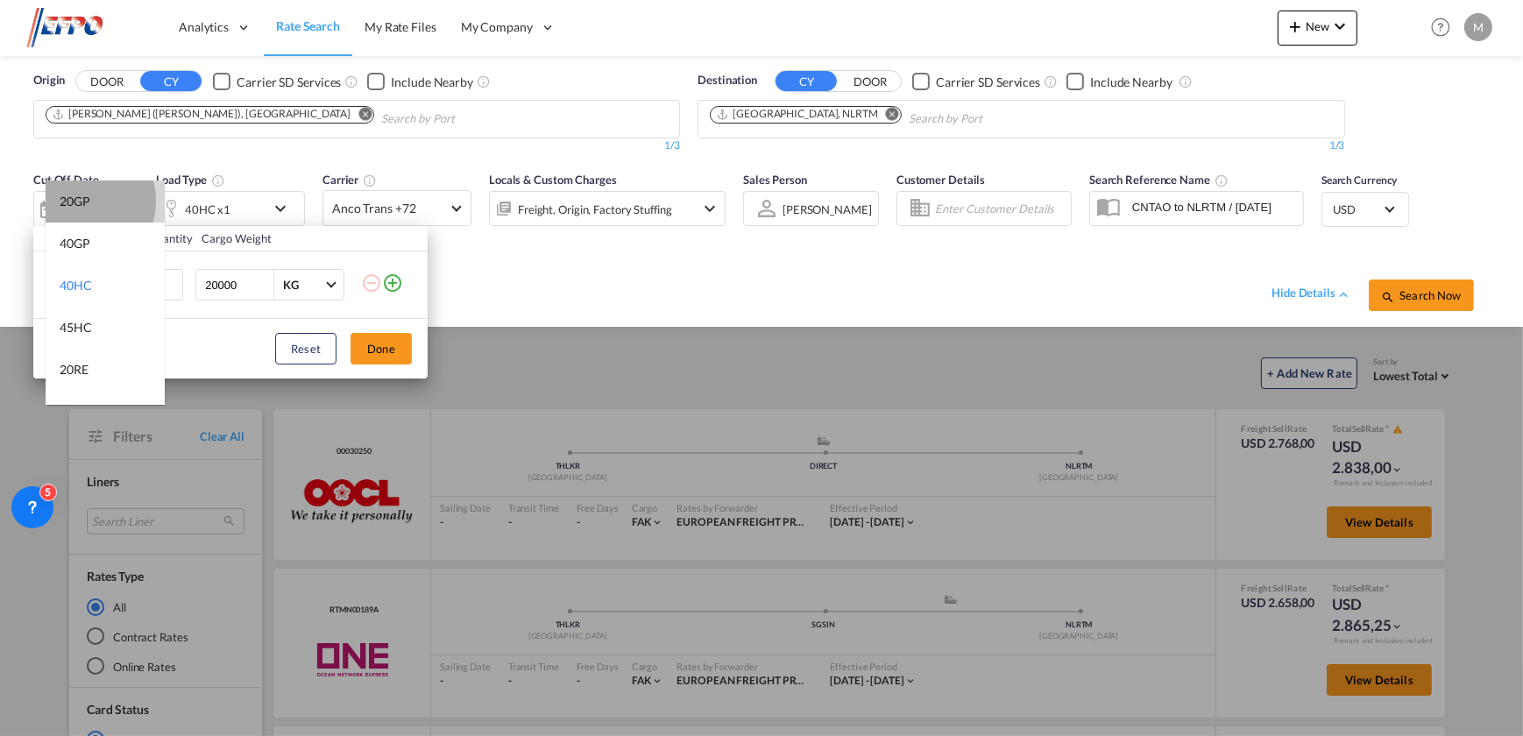
click at [84, 201] on div "20GP" at bounding box center [75, 202] width 31 height 18
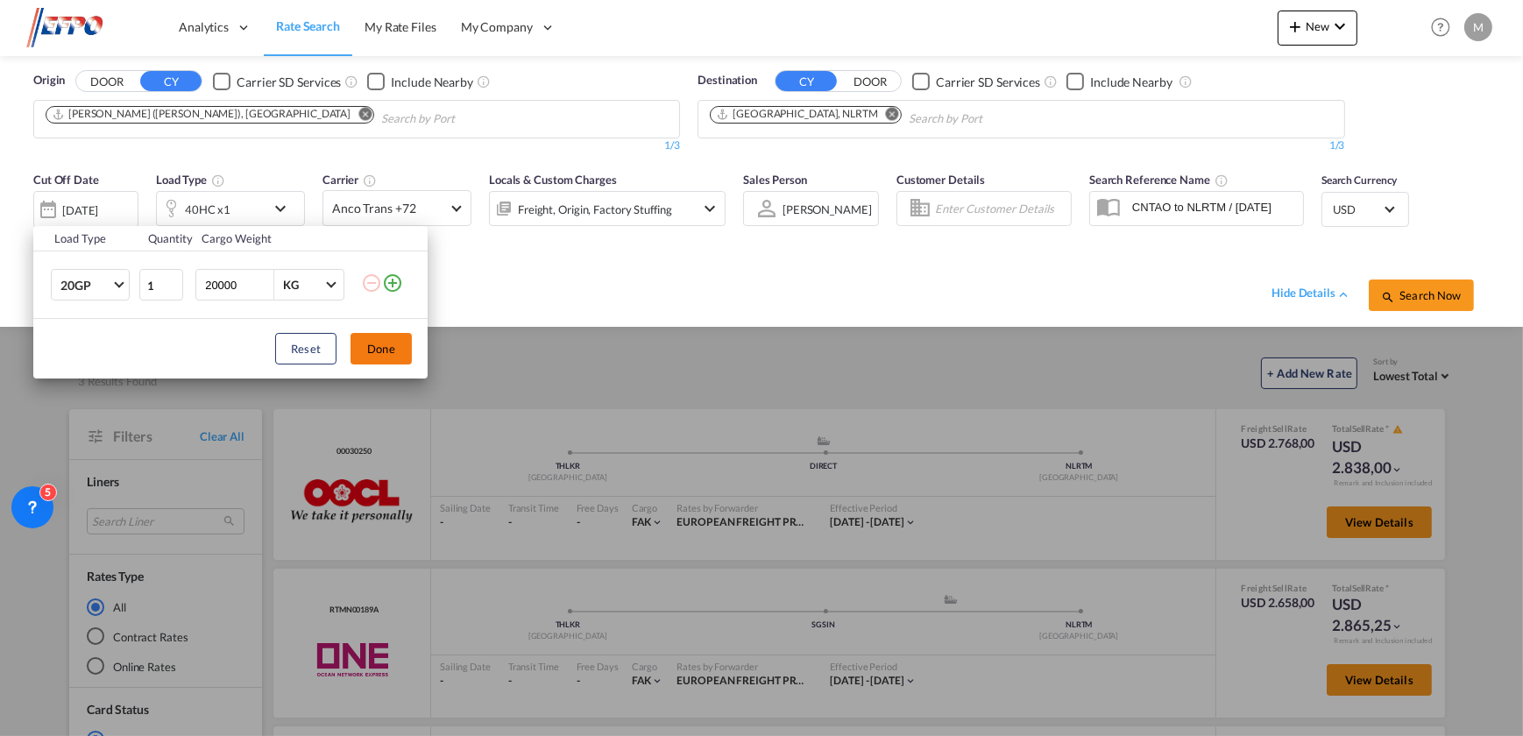
click at [393, 341] on button "Done" at bounding box center [381, 349] width 61 height 32
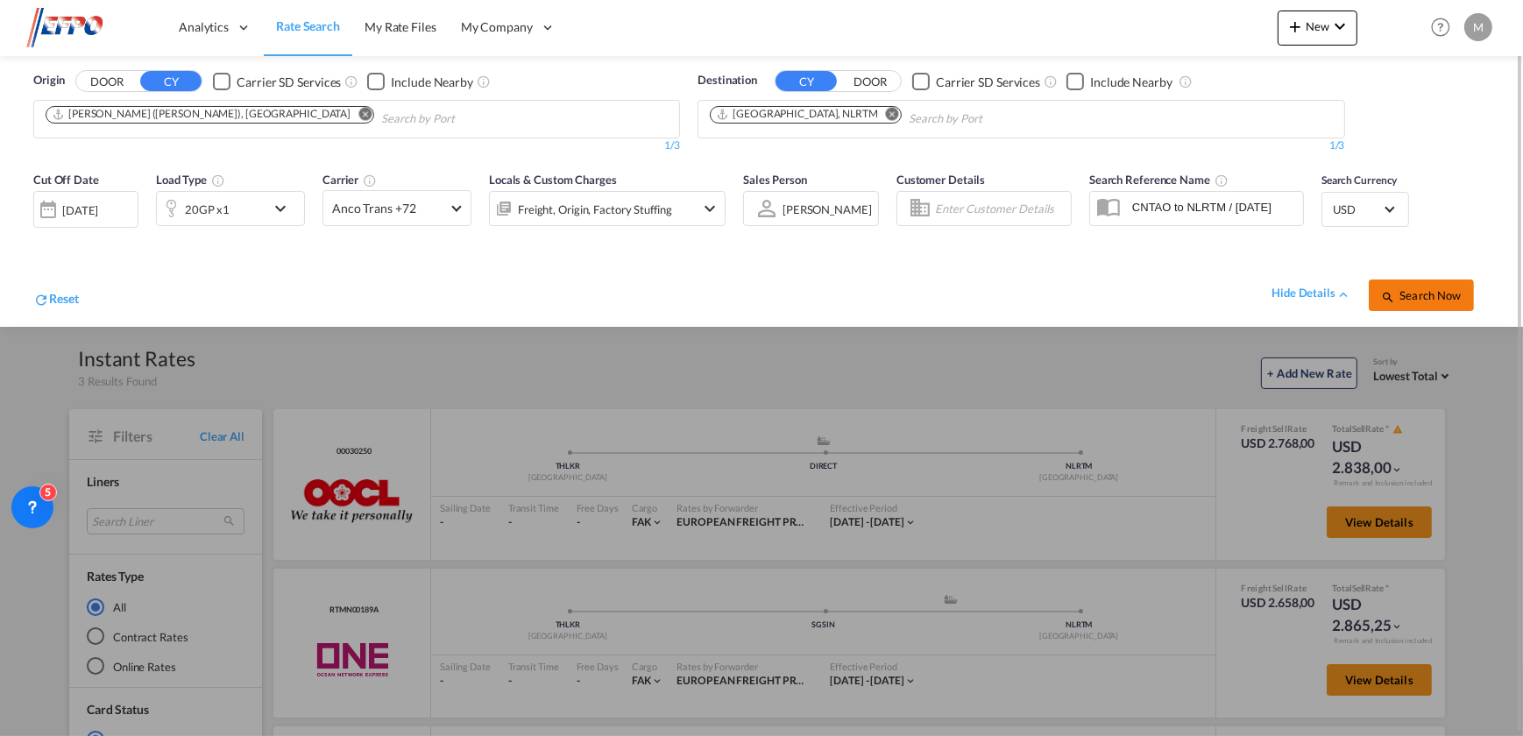
click at [1464, 288] on button "Search Now" at bounding box center [1421, 296] width 105 height 32
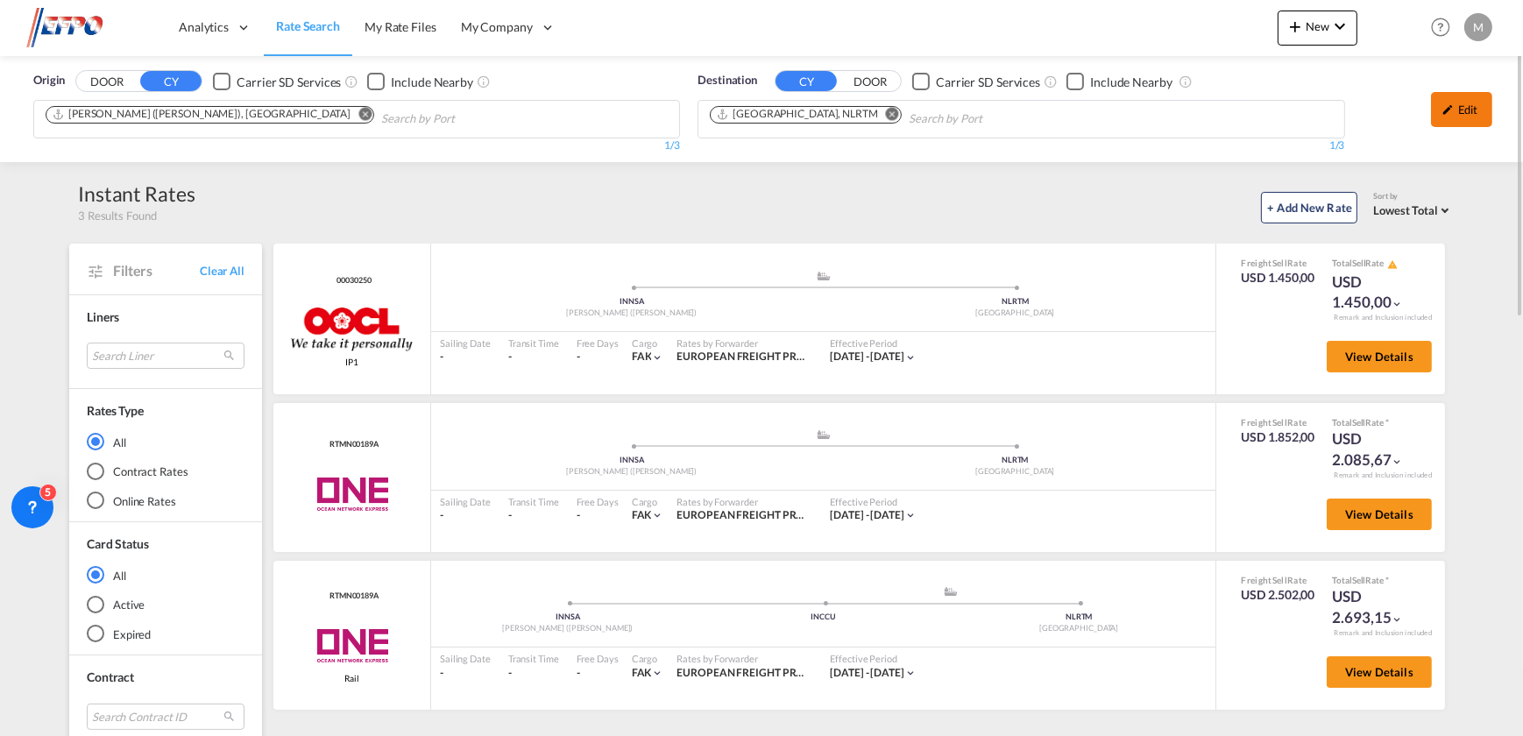
click at [1472, 98] on div "Edit" at bounding box center [1461, 109] width 61 height 35
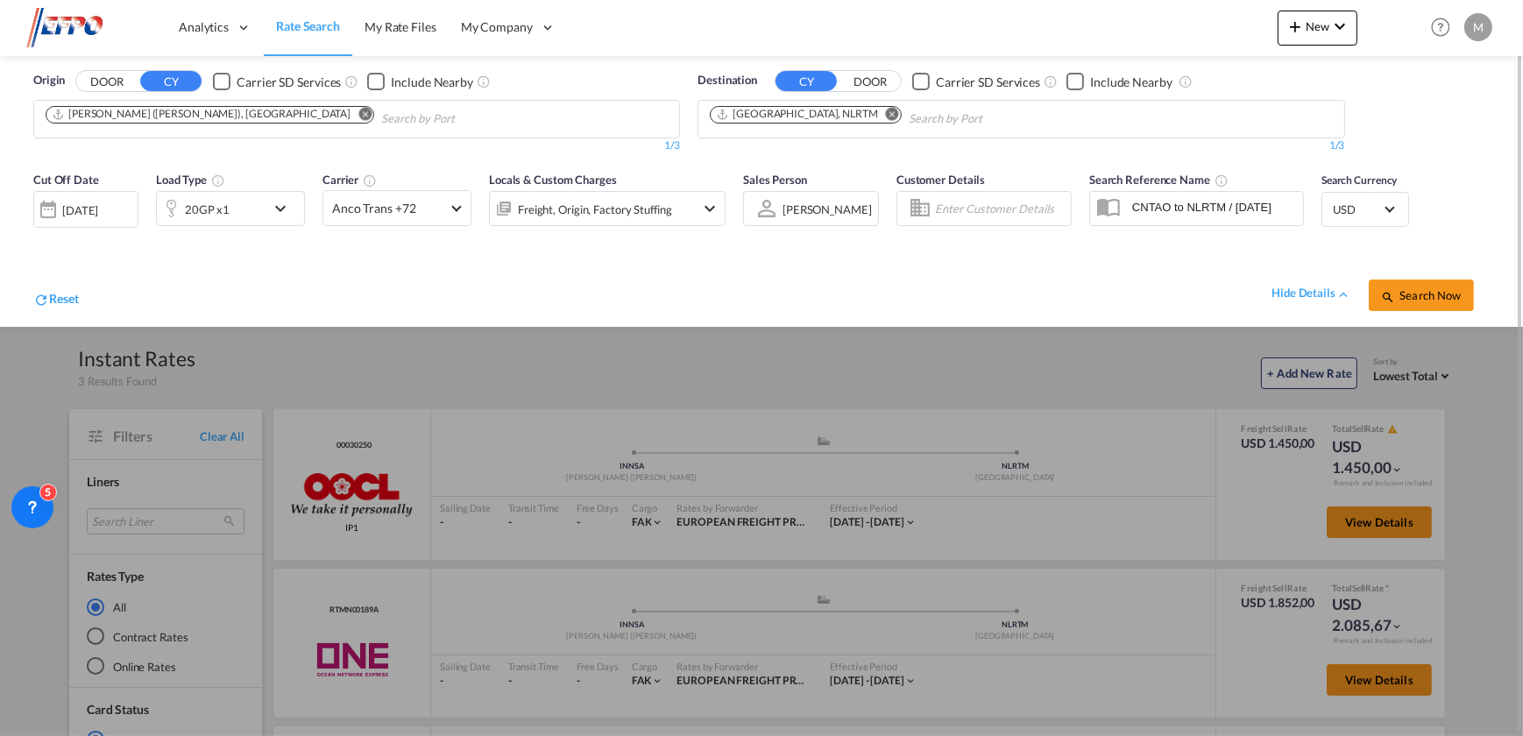
click at [216, 209] on div "20GP x1" at bounding box center [207, 209] width 45 height 25
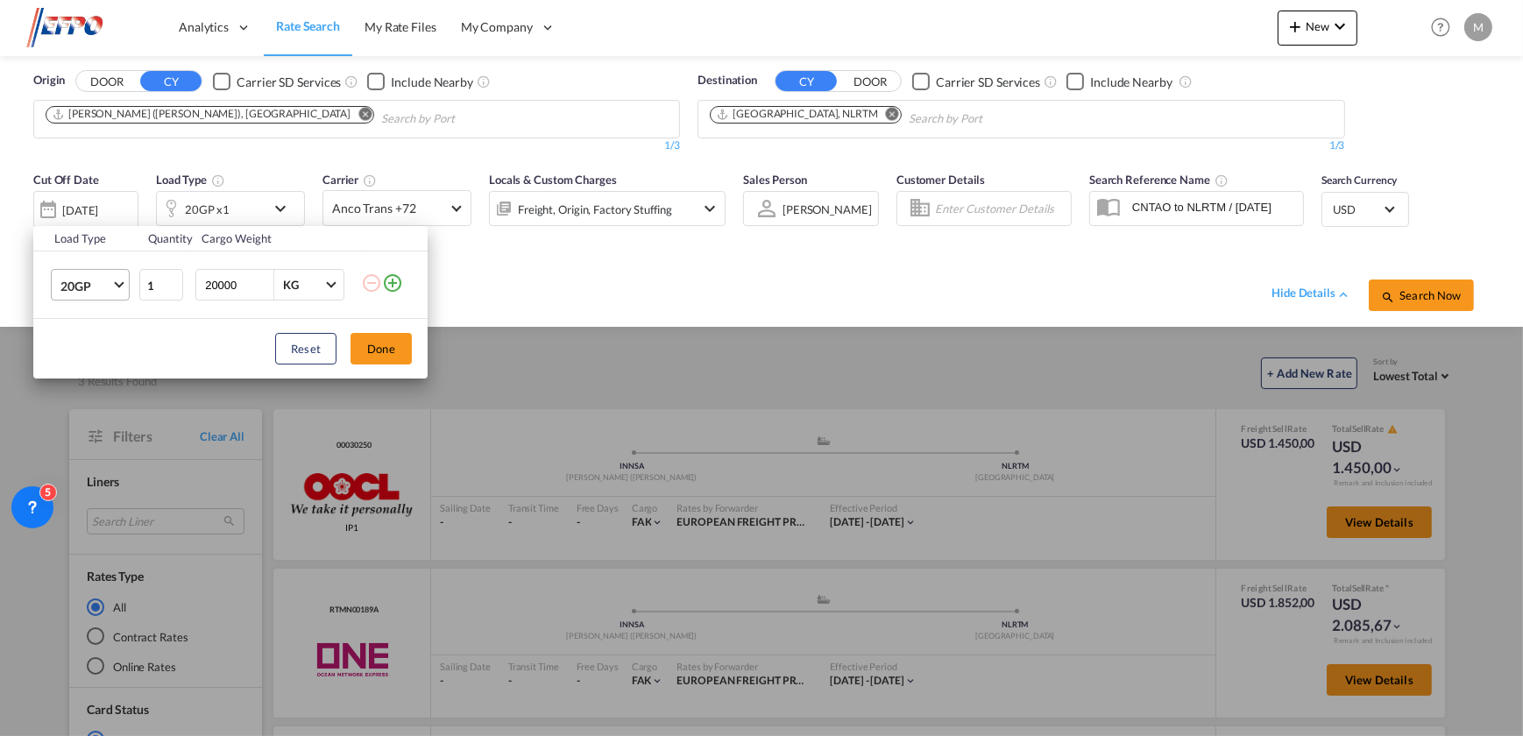
click at [120, 280] on span "Choose: \a20GP" at bounding box center [119, 284] width 10 height 10
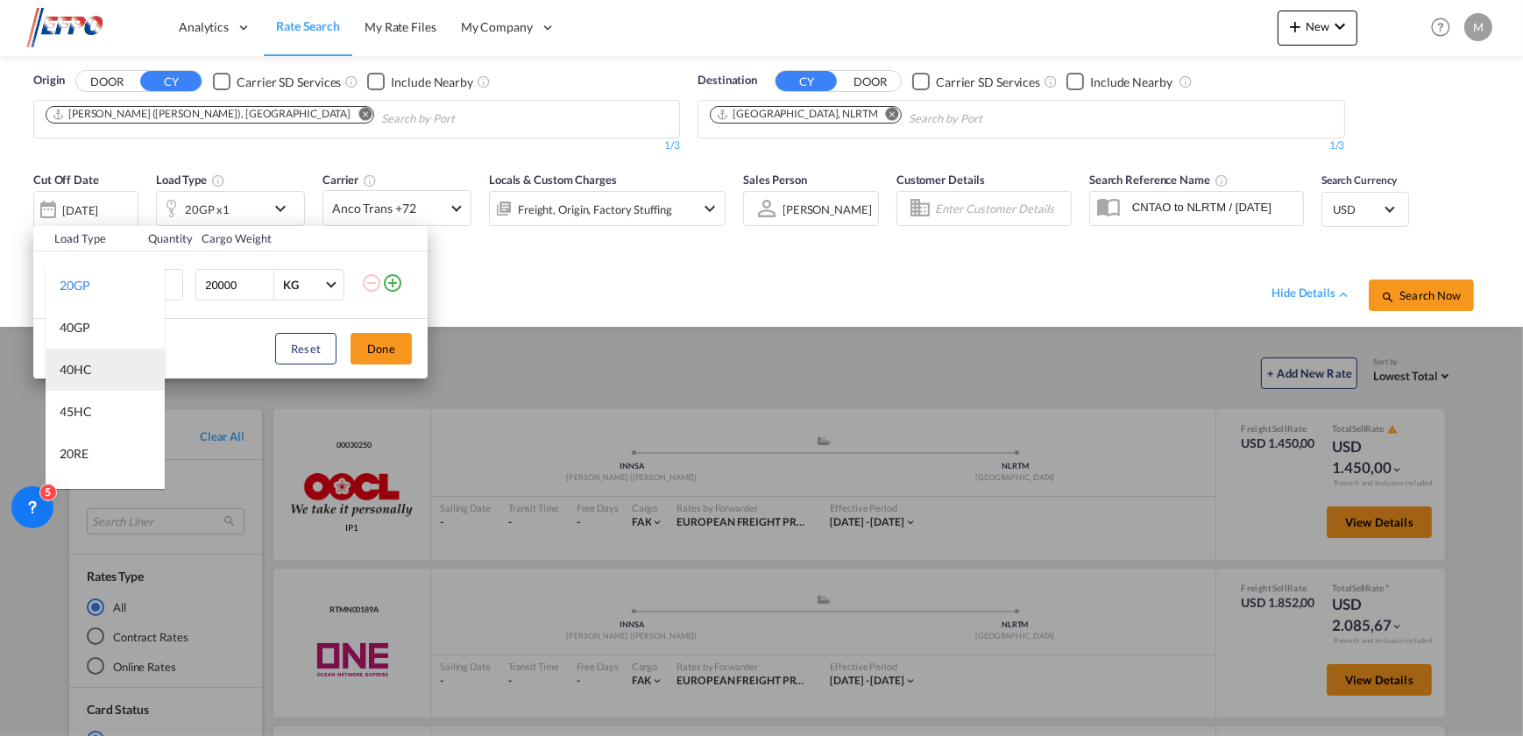
click at [93, 373] on md-option "40HC" at bounding box center [105, 370] width 119 height 42
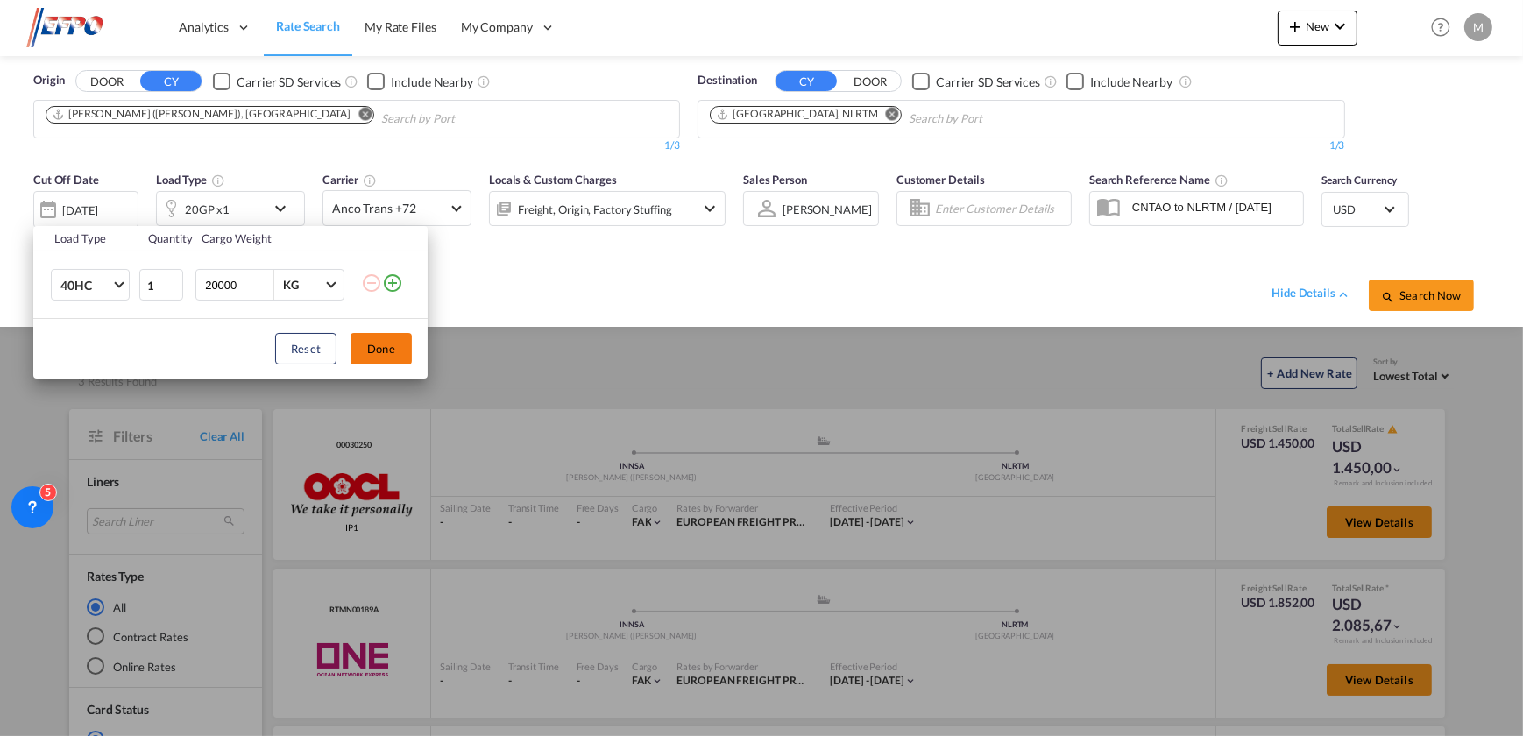
click at [390, 346] on button "Done" at bounding box center [381, 349] width 61 height 32
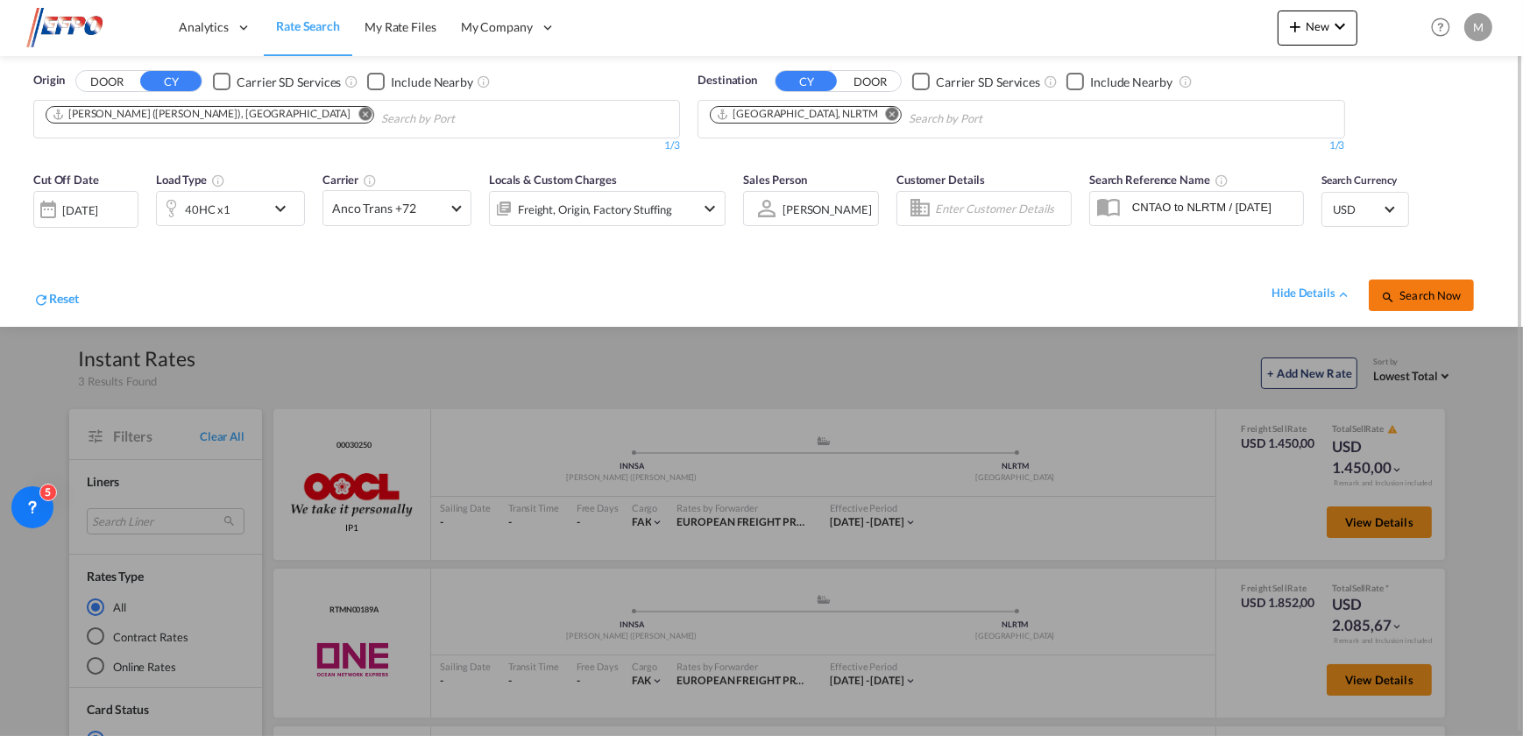
click at [1411, 296] on span "Search Now" at bounding box center [1421, 295] width 80 height 14
